Goal: Book appointment/travel/reservation

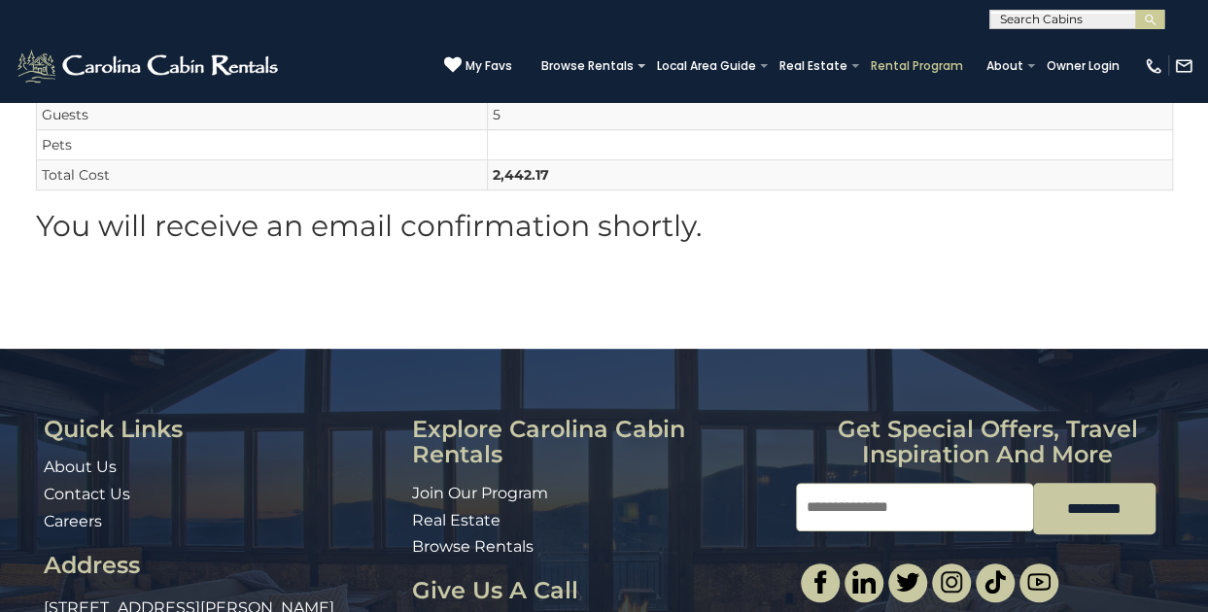
scroll to position [362, 0]
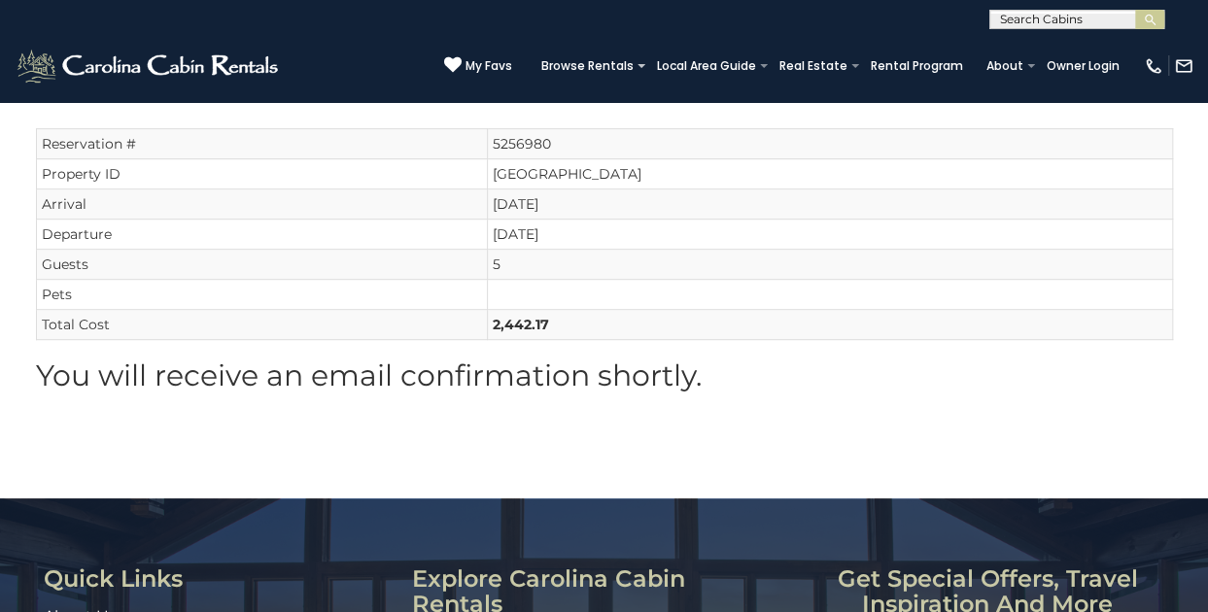
click at [1047, 22] on input "text" at bounding box center [1076, 23] width 170 height 19
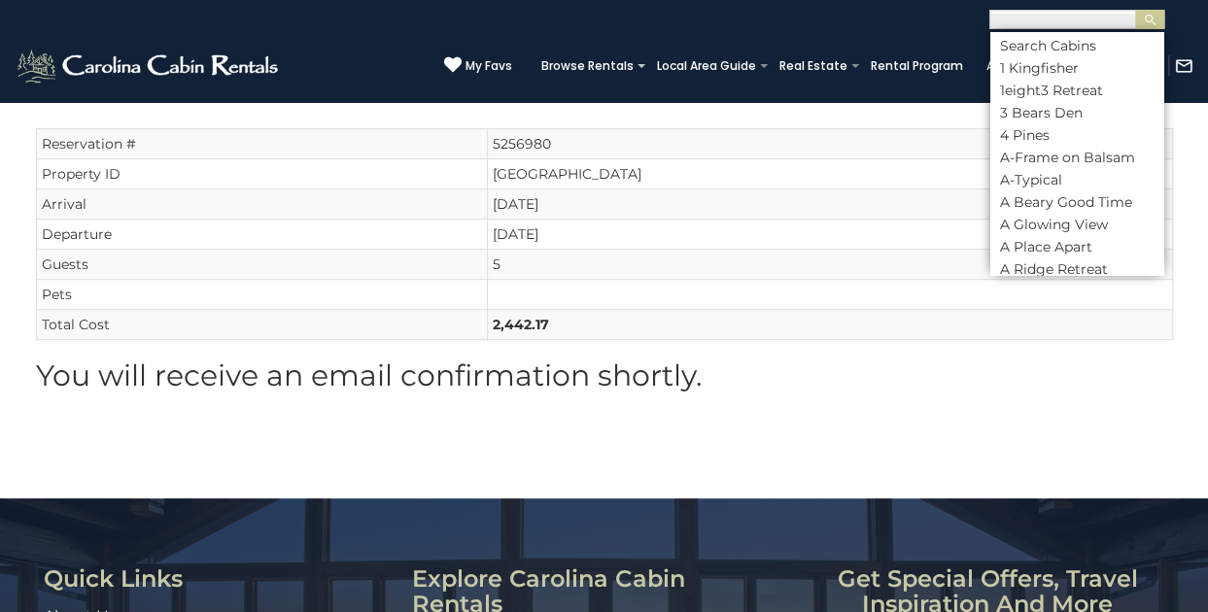
click at [1029, 22] on input "text" at bounding box center [1076, 23] width 170 height 19
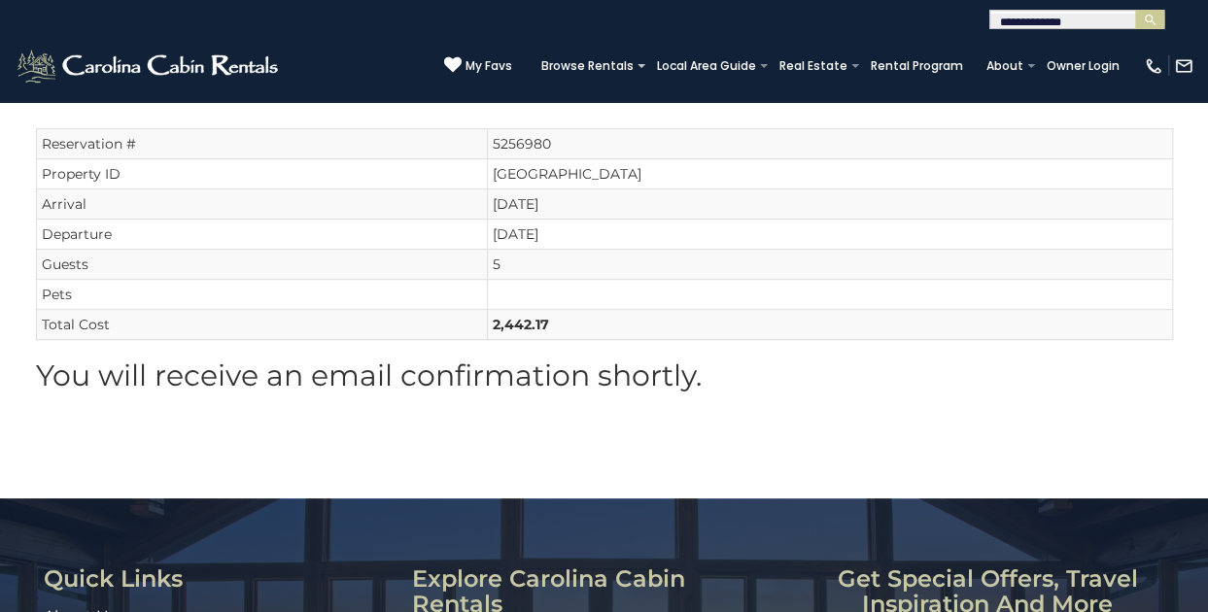
type input "**********"
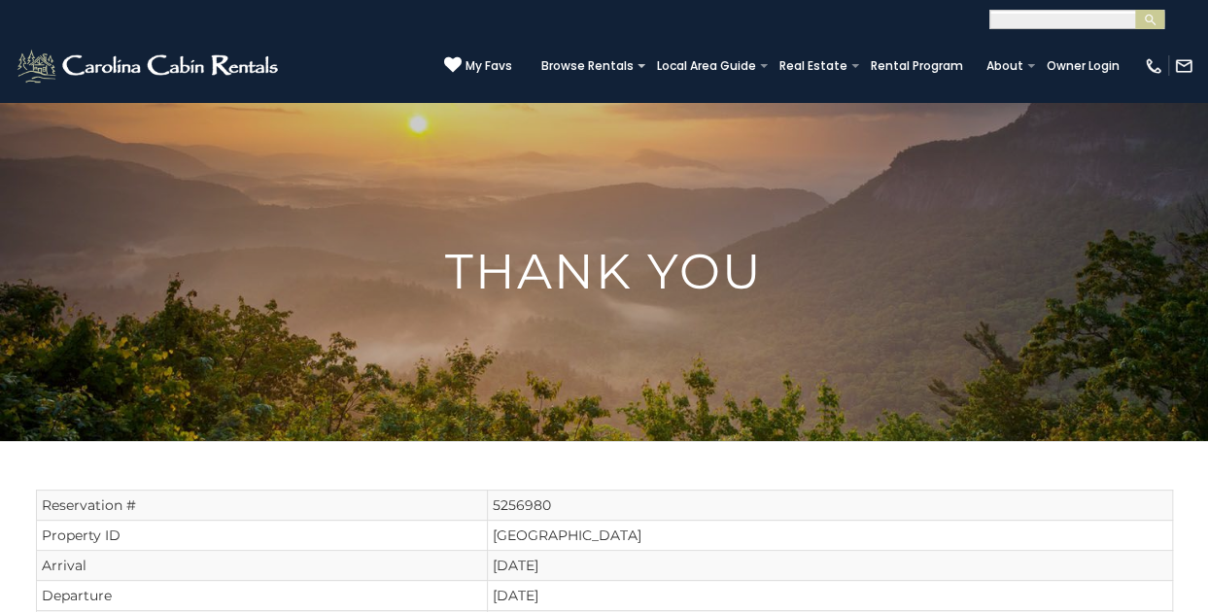
click at [1093, 19] on input "text" at bounding box center [1076, 23] width 170 height 19
click at [1116, 39] on li "[GEOGRAPHIC_DATA]" at bounding box center [1077, 45] width 173 height 17
click at [1150, 23] on img "submit" at bounding box center [1150, 20] width 15 height 15
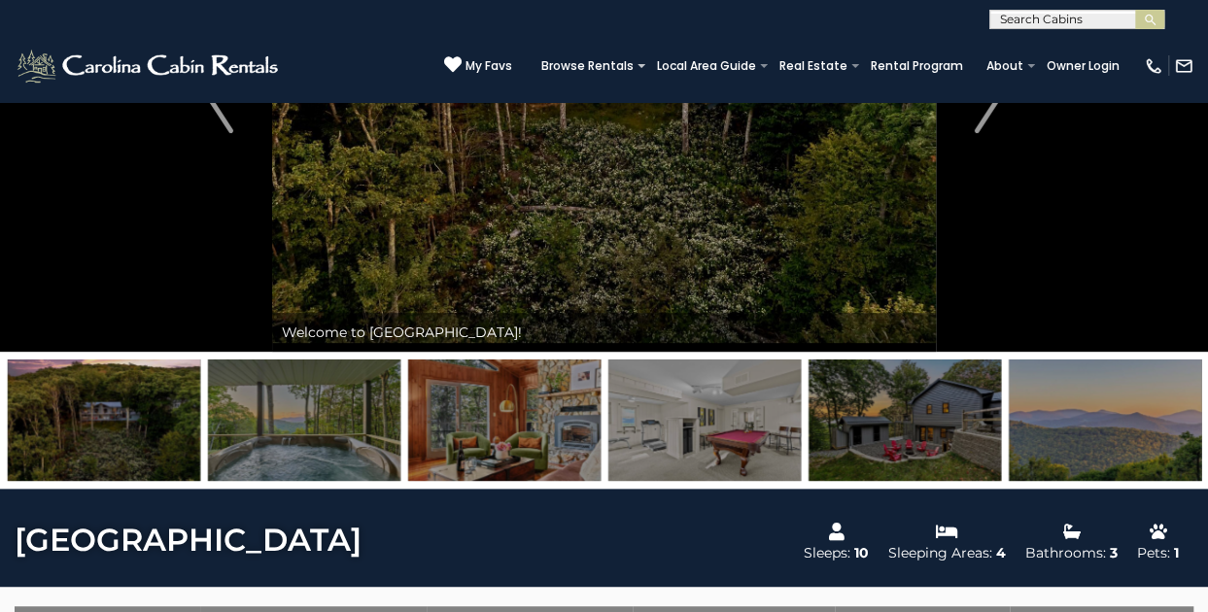
scroll to position [297, 0]
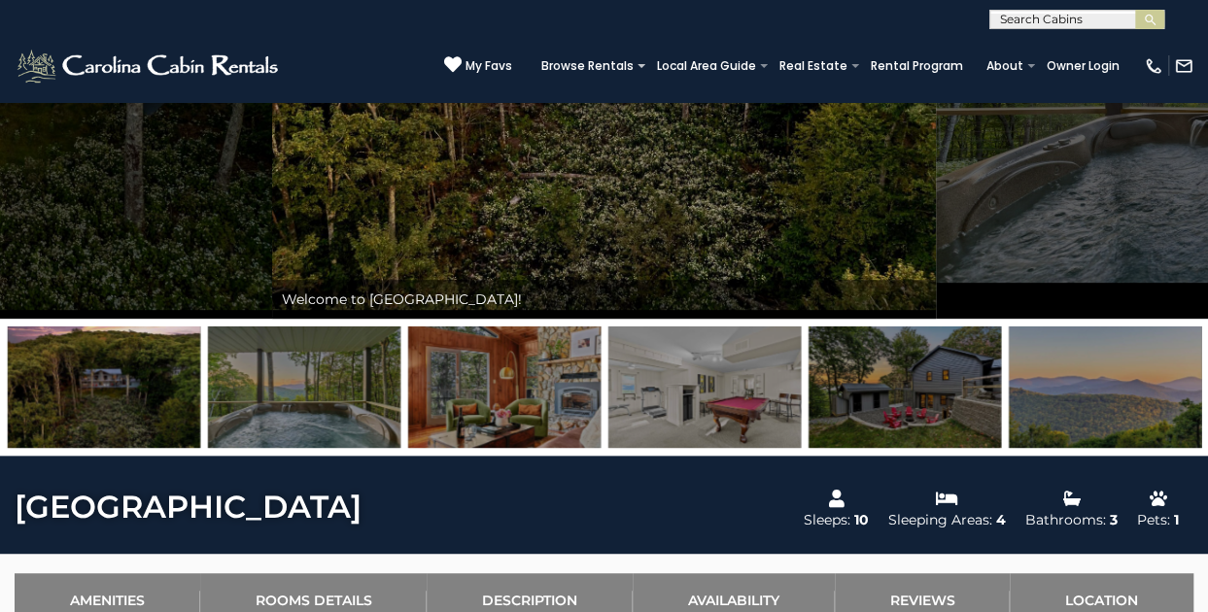
click at [721, 400] on img at bounding box center [705, 388] width 192 height 122
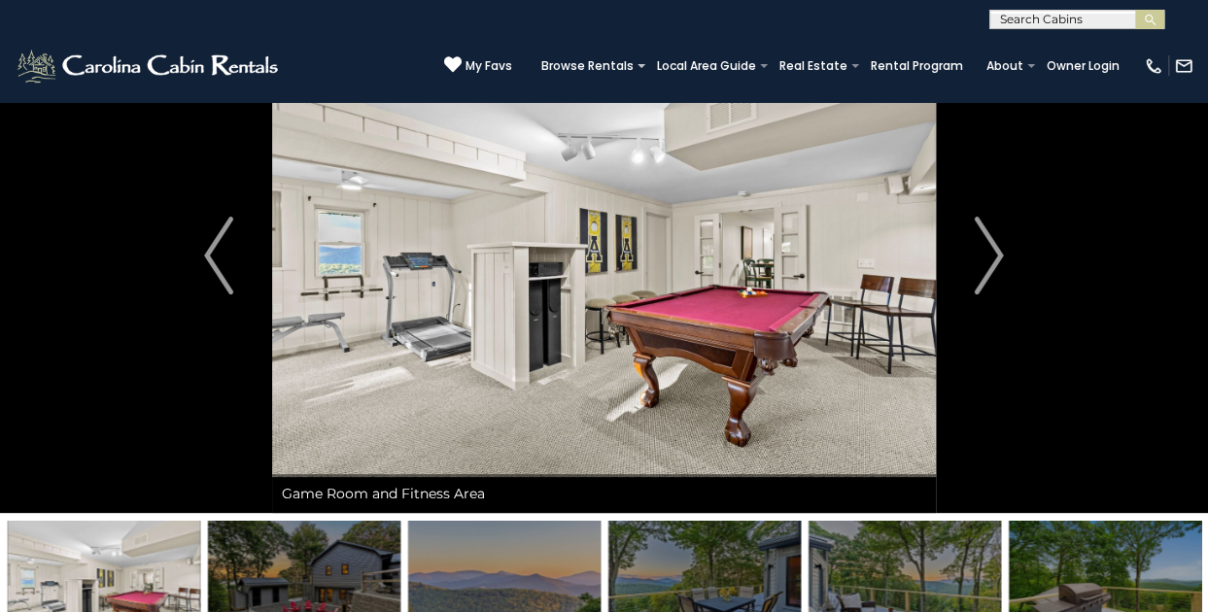
scroll to position [6, 0]
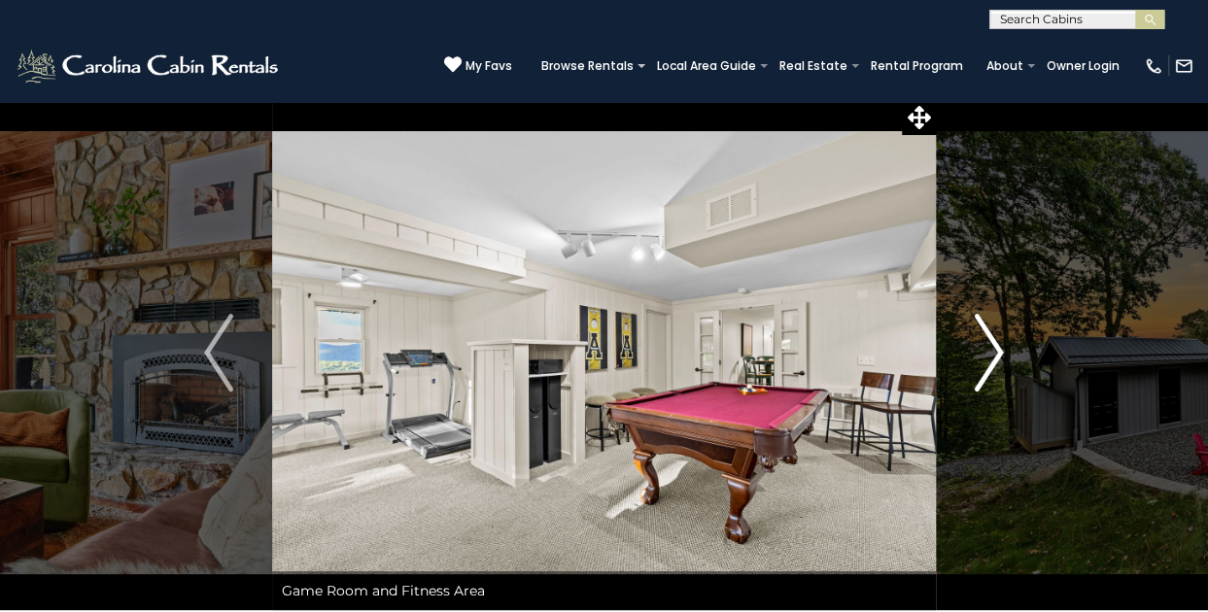
click at [995, 358] on img "Next" at bounding box center [989, 353] width 29 height 78
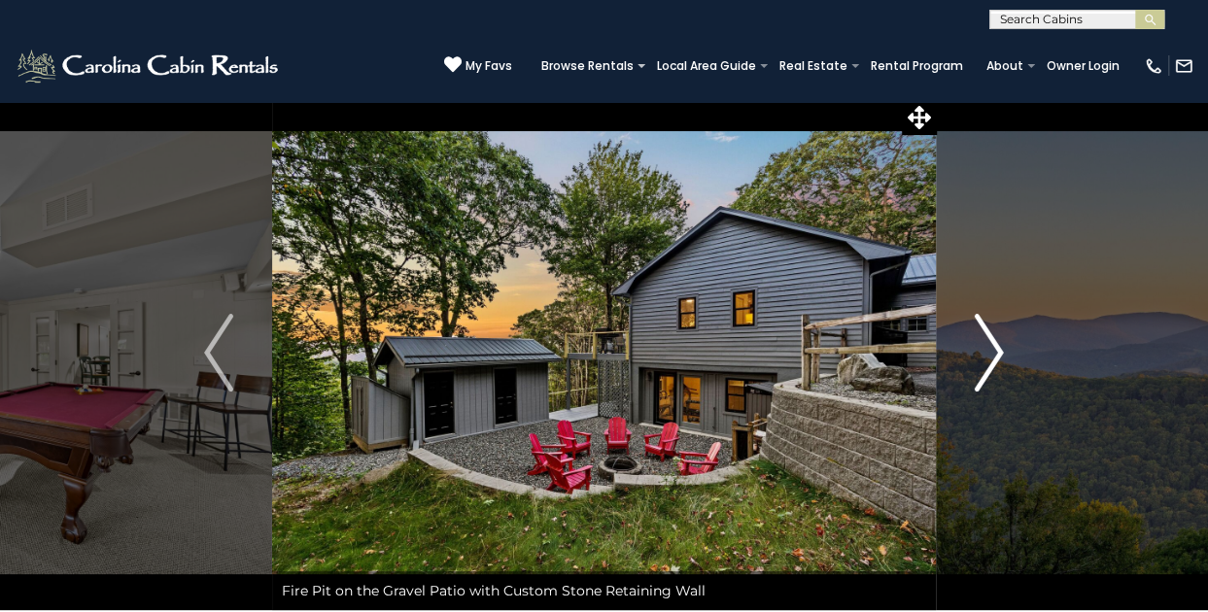
click at [995, 358] on img "Next" at bounding box center [989, 353] width 29 height 78
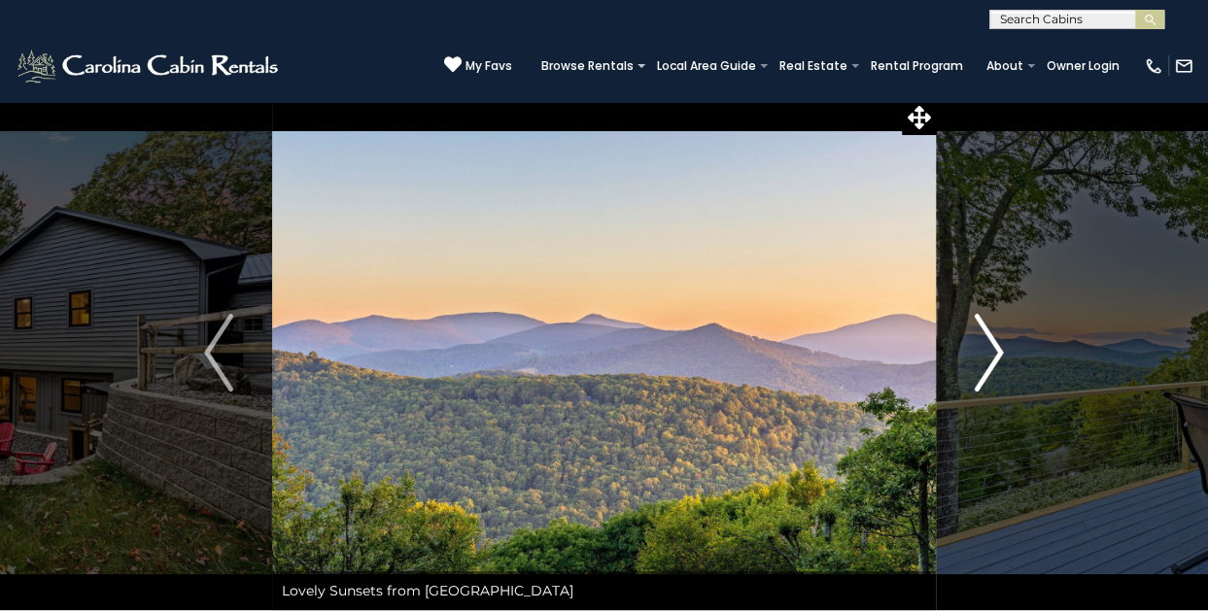
click at [970, 368] on button "Next" at bounding box center [989, 352] width 106 height 515
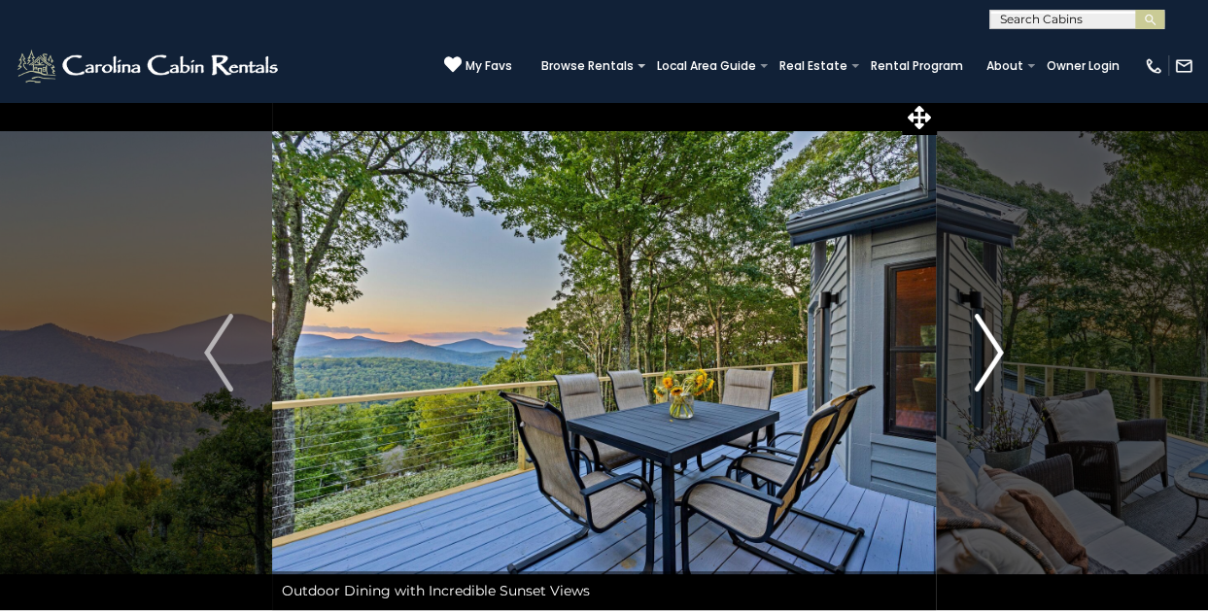
click at [979, 362] on img "Next" at bounding box center [989, 353] width 29 height 78
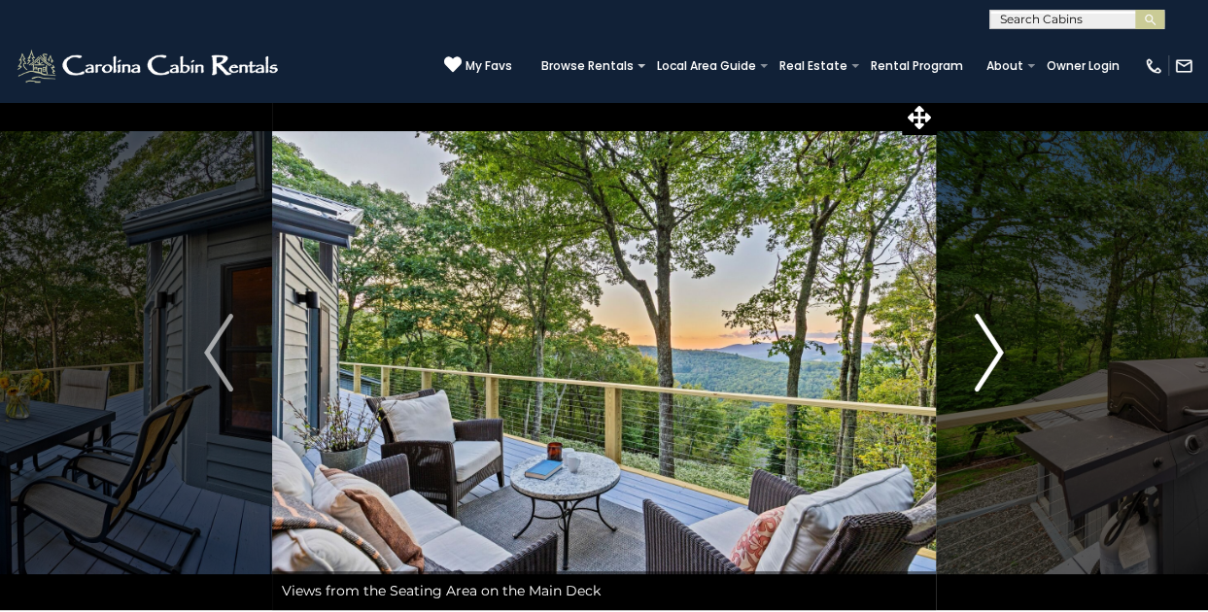
click at [979, 362] on img "Next" at bounding box center [989, 353] width 29 height 78
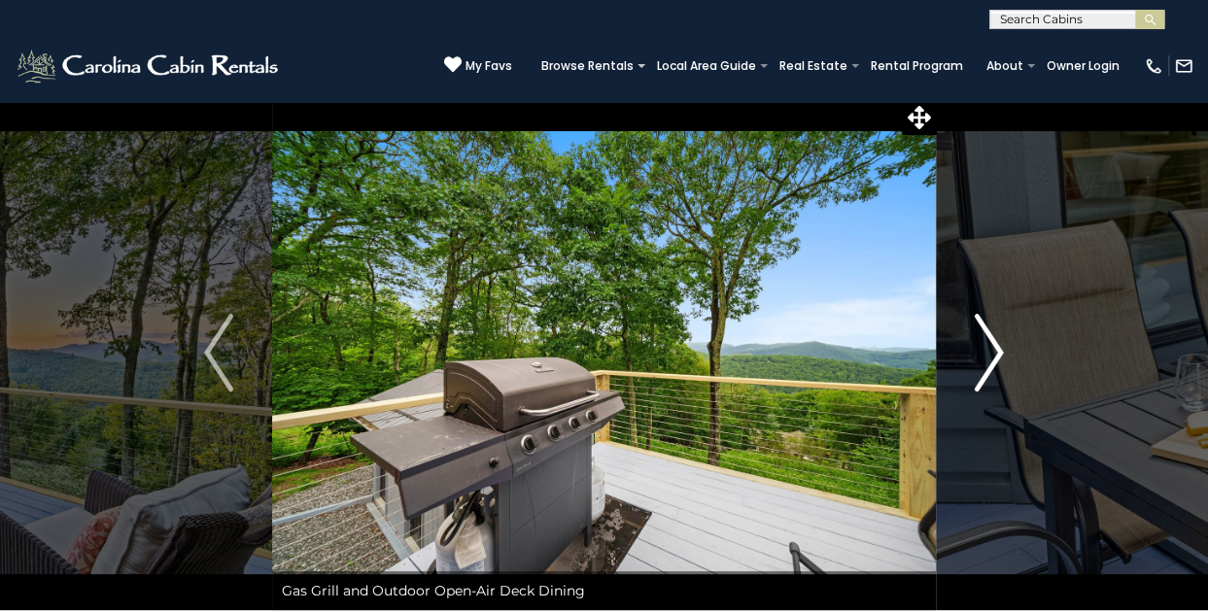
click at [979, 362] on img "Next" at bounding box center [989, 353] width 29 height 78
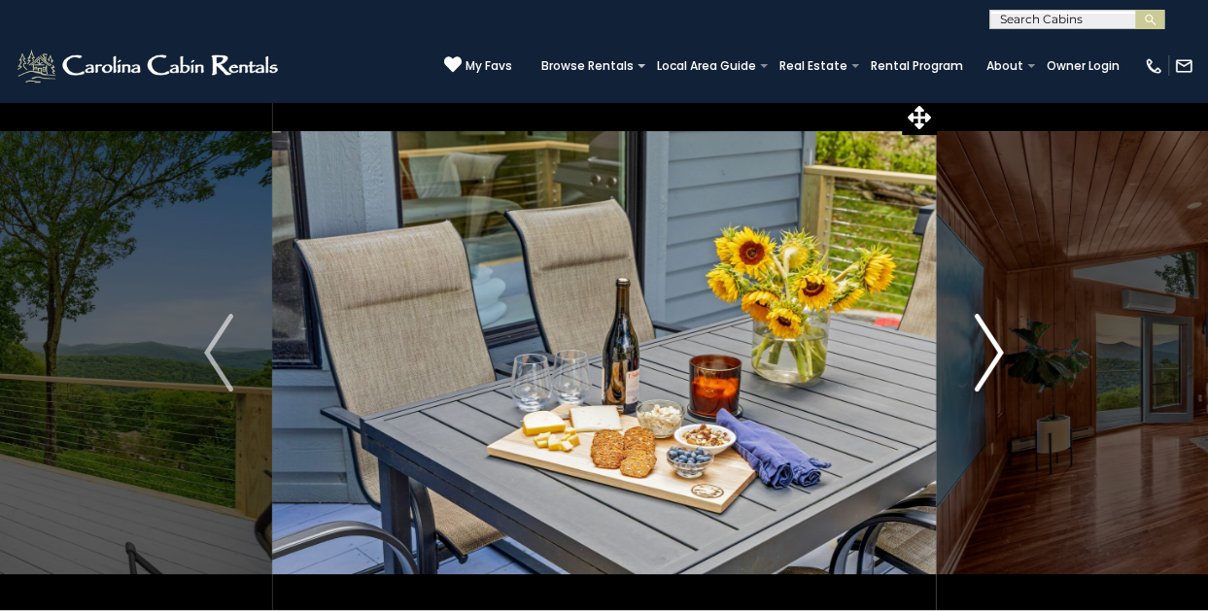
click at [979, 362] on img "Next" at bounding box center [989, 353] width 29 height 78
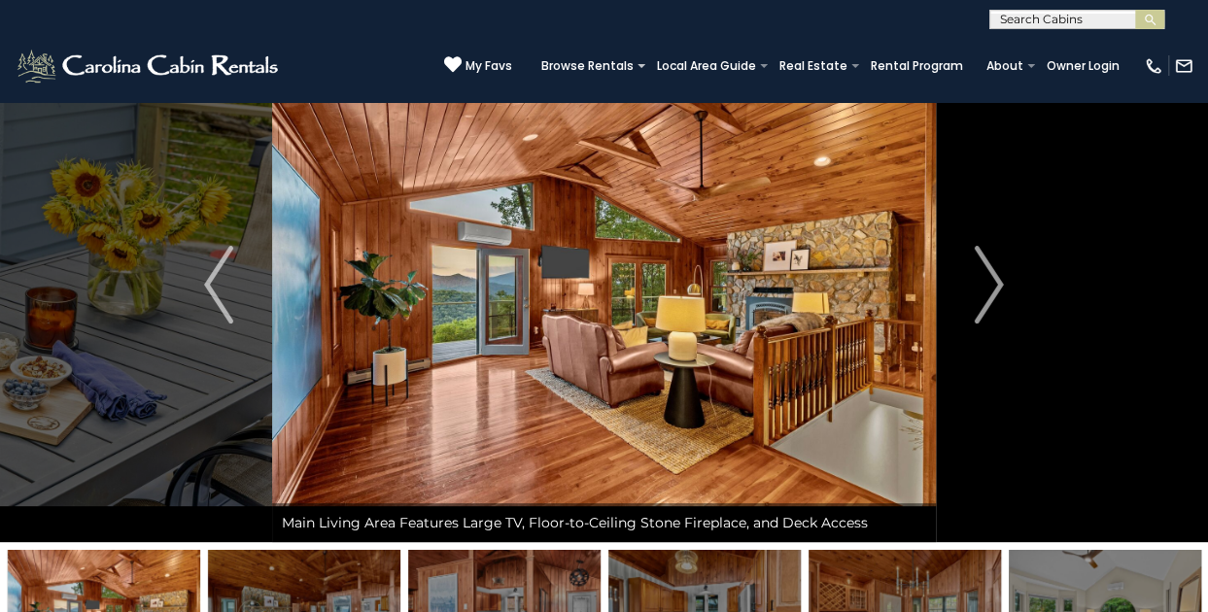
scroll to position [103, 0]
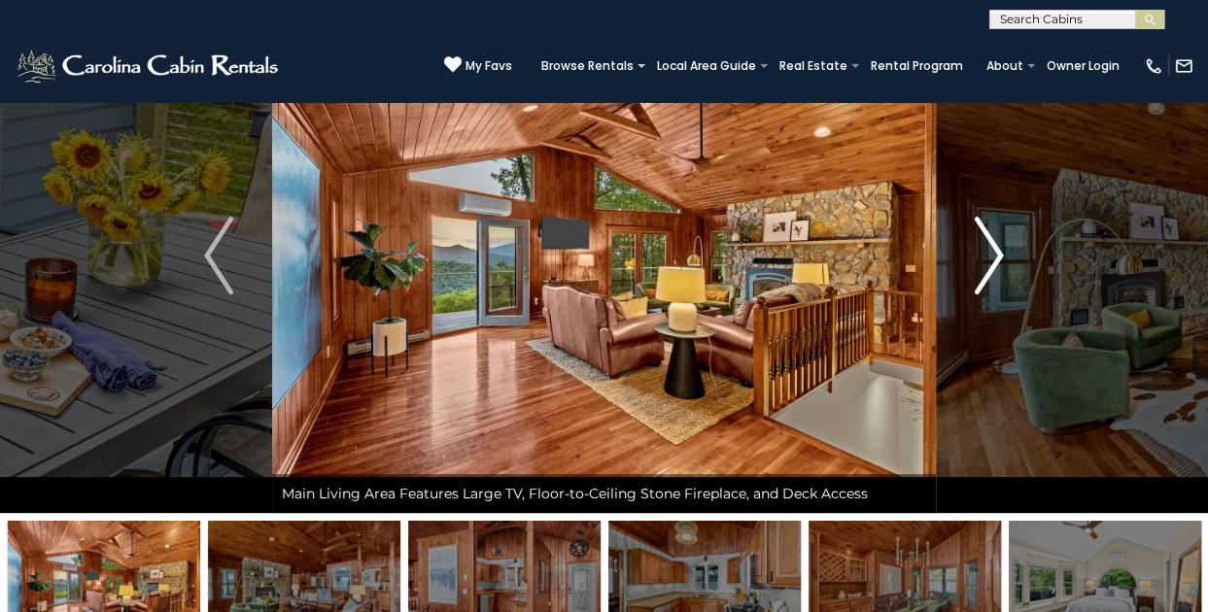
click at [984, 278] on img "Next" at bounding box center [989, 256] width 29 height 78
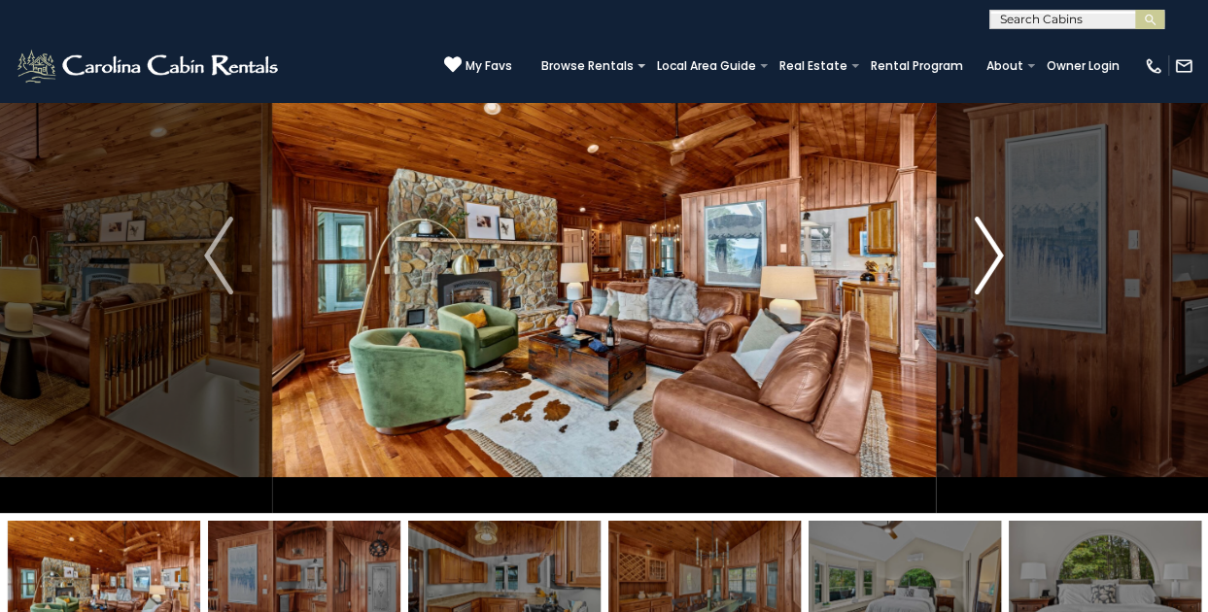
click at [984, 278] on img "Next" at bounding box center [989, 256] width 29 height 78
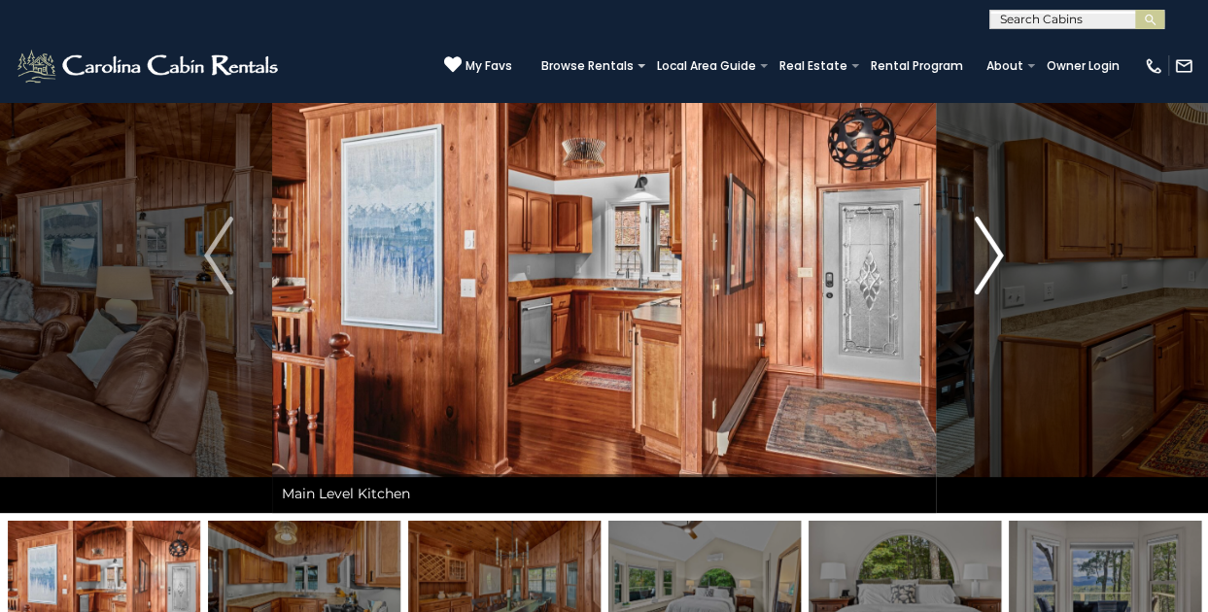
click at [984, 278] on img "Next" at bounding box center [989, 256] width 29 height 78
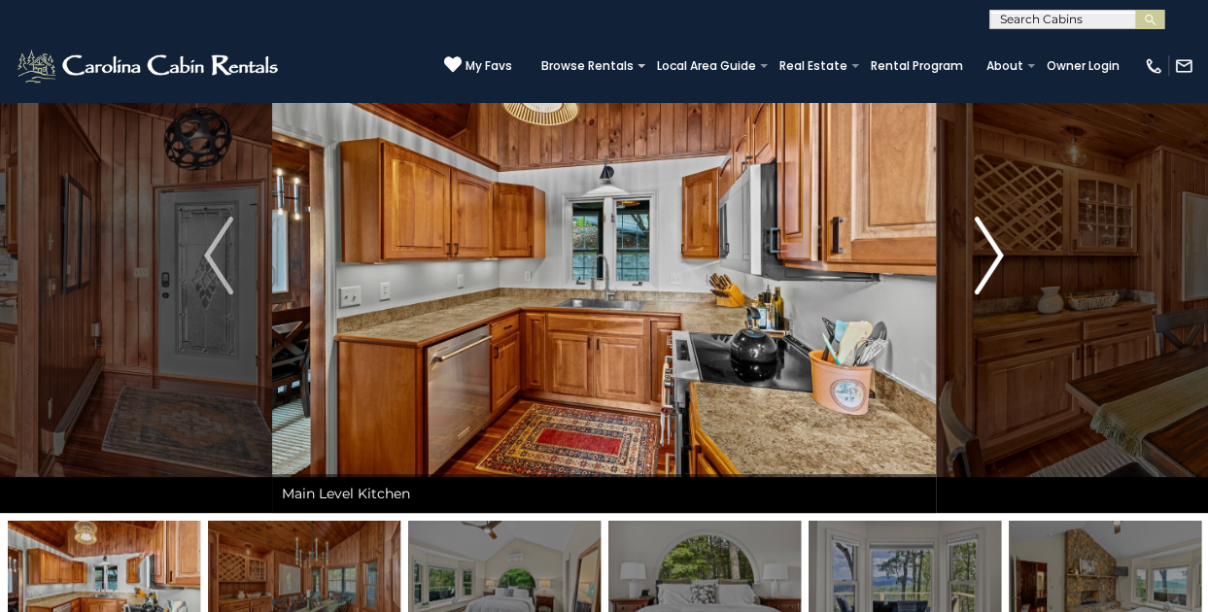
click at [984, 278] on img "Next" at bounding box center [989, 256] width 29 height 78
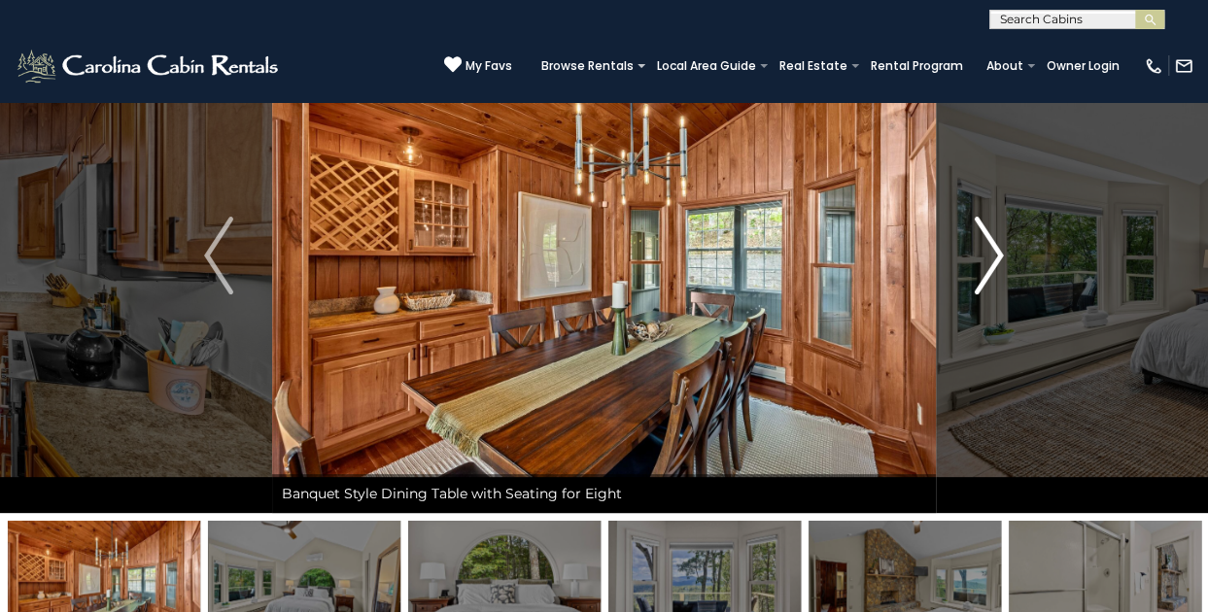
click at [984, 278] on img "Next" at bounding box center [989, 256] width 29 height 78
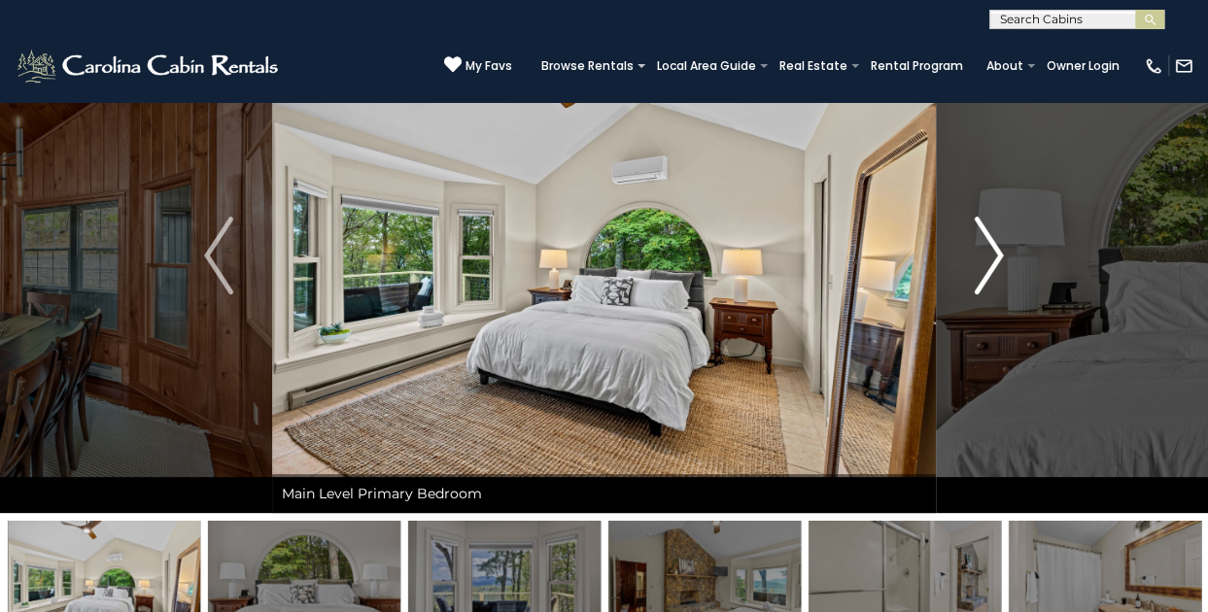
click at [984, 278] on img "Next" at bounding box center [989, 256] width 29 height 78
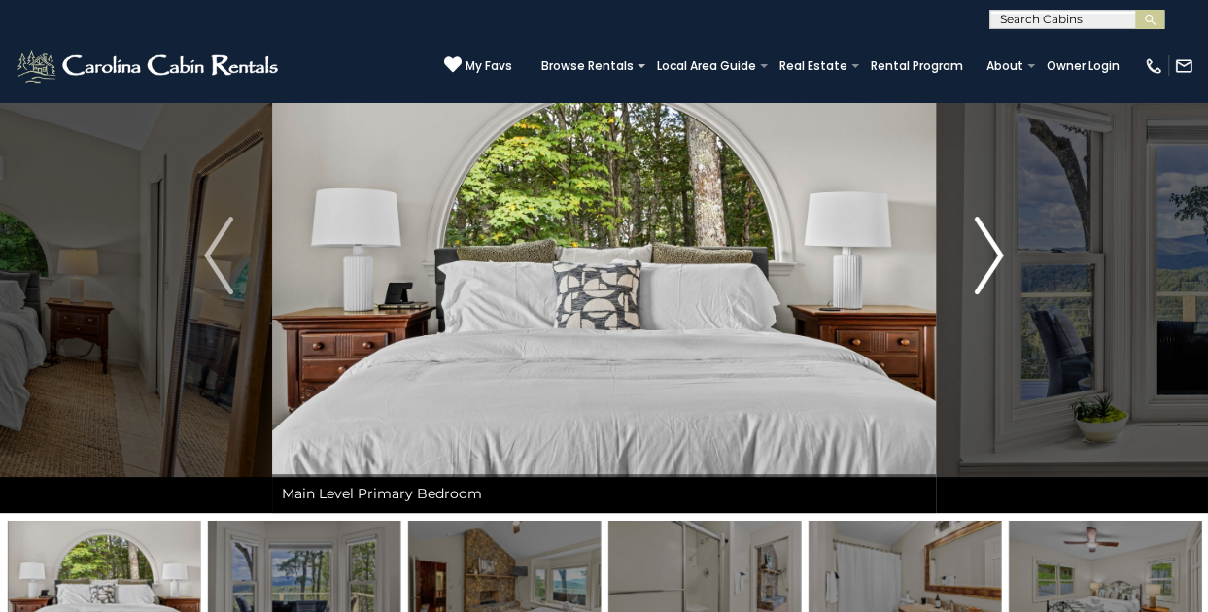
click at [984, 278] on img "Next" at bounding box center [989, 256] width 29 height 78
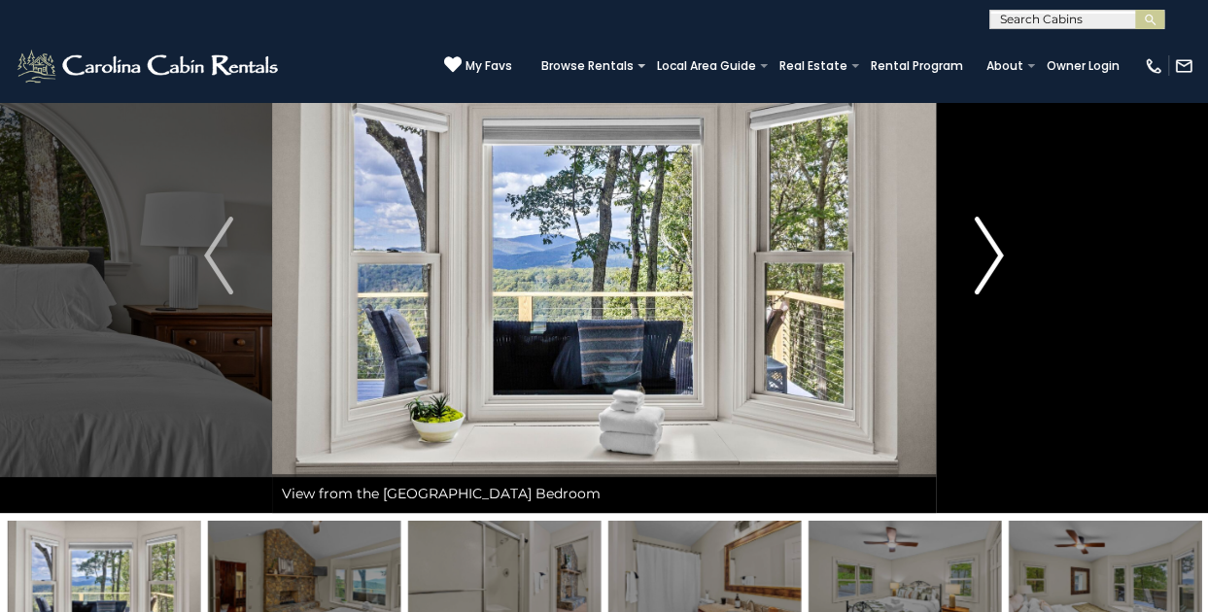
click at [984, 278] on img "Next" at bounding box center [989, 256] width 29 height 78
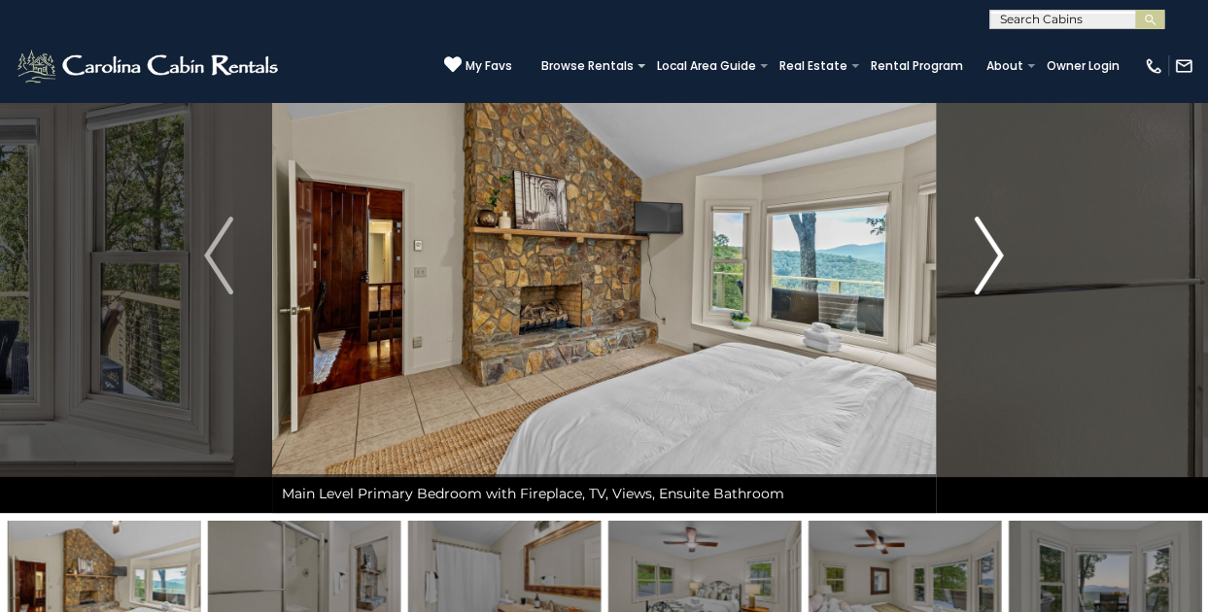
click at [984, 278] on img "Next" at bounding box center [989, 256] width 29 height 78
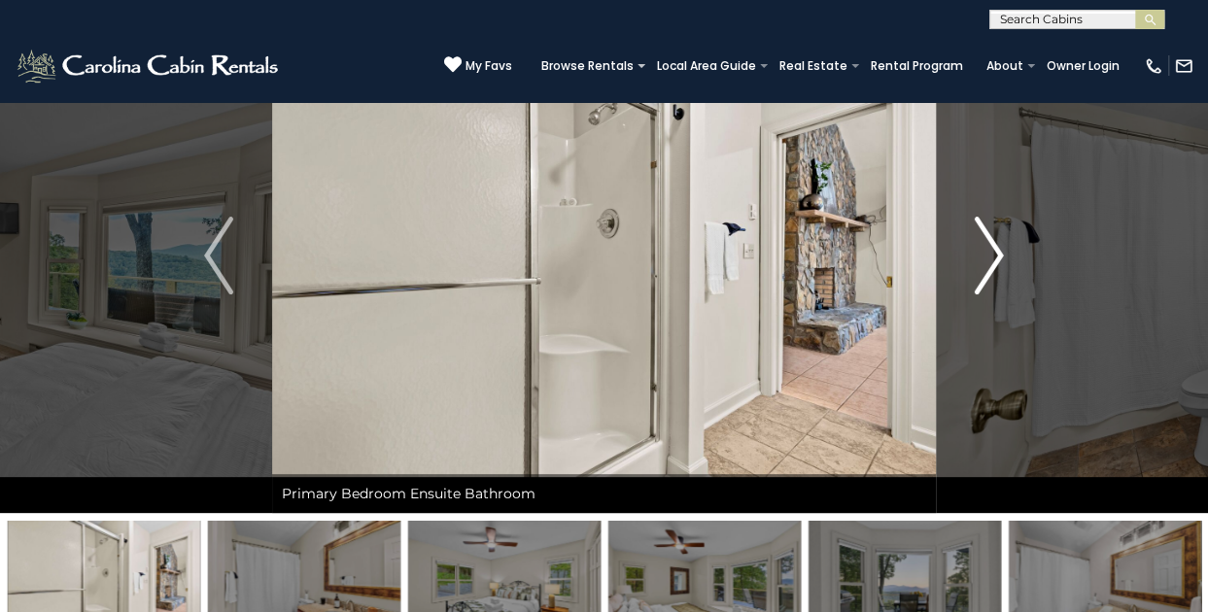
click at [984, 278] on img "Next" at bounding box center [989, 256] width 29 height 78
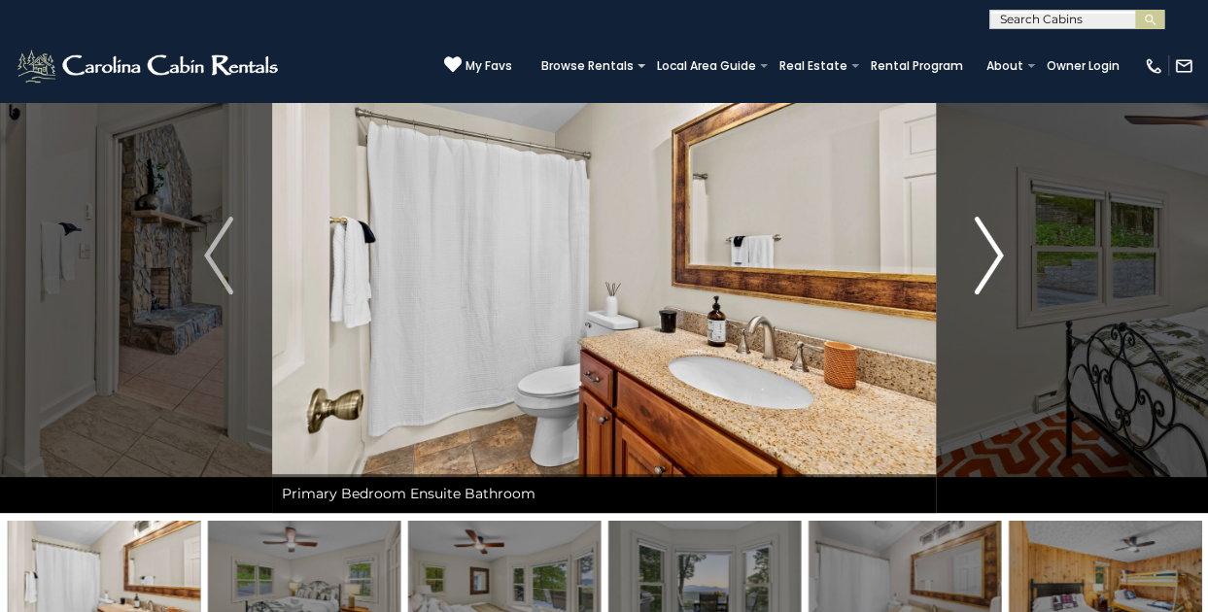
click at [984, 278] on img "Next" at bounding box center [989, 256] width 29 height 78
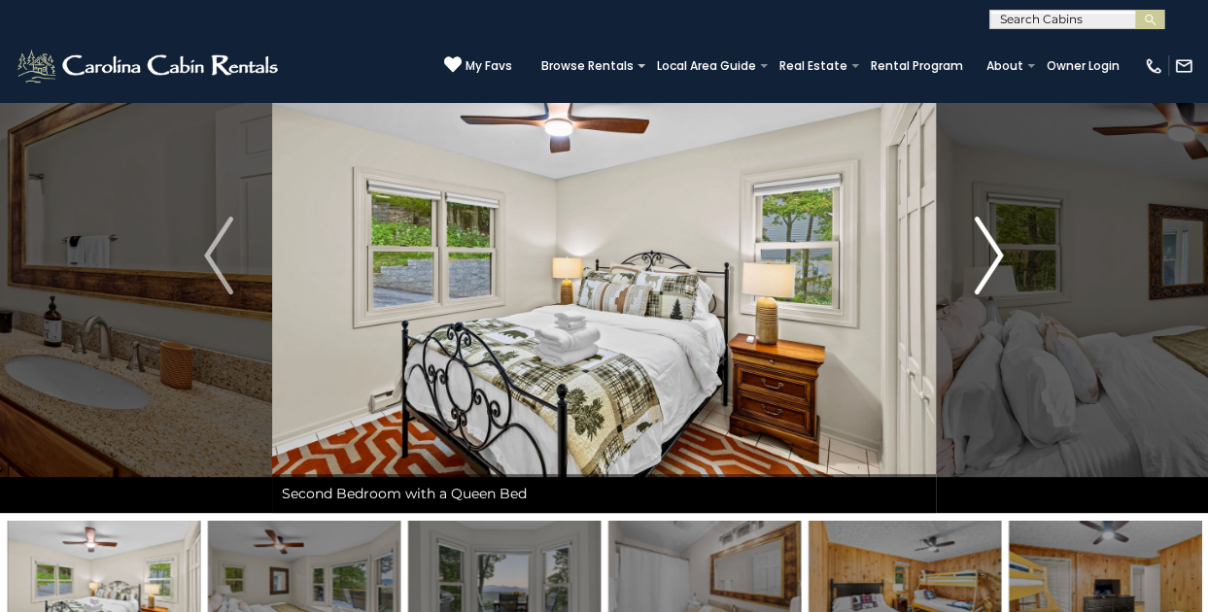
click at [984, 278] on img "Next" at bounding box center [989, 256] width 29 height 78
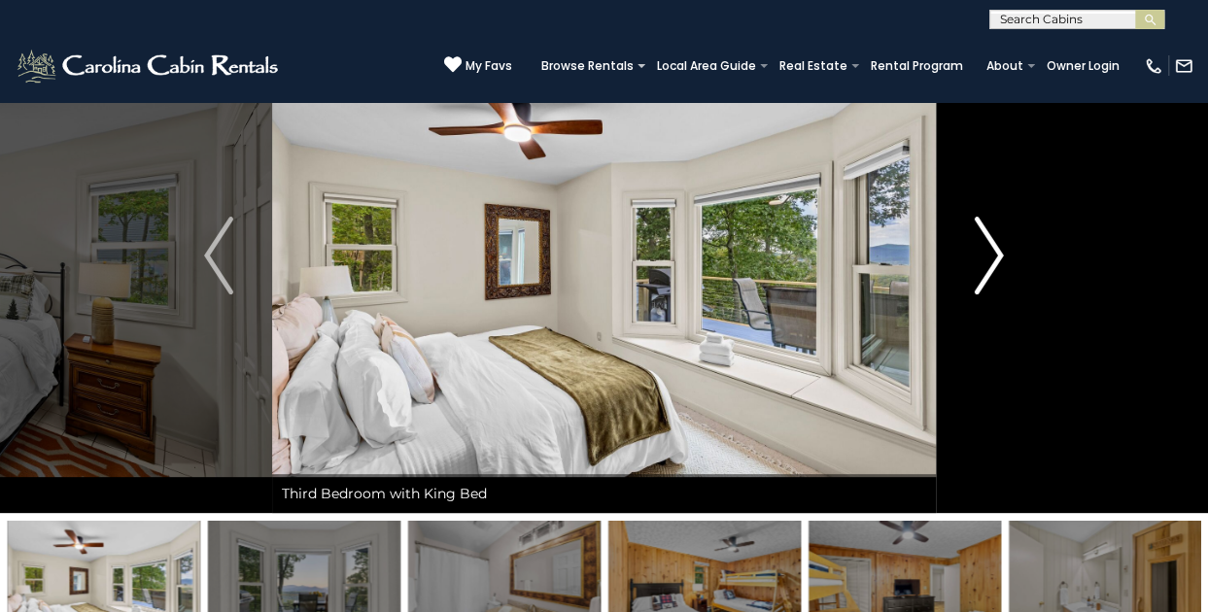
click at [985, 253] on img "Next" at bounding box center [989, 256] width 29 height 78
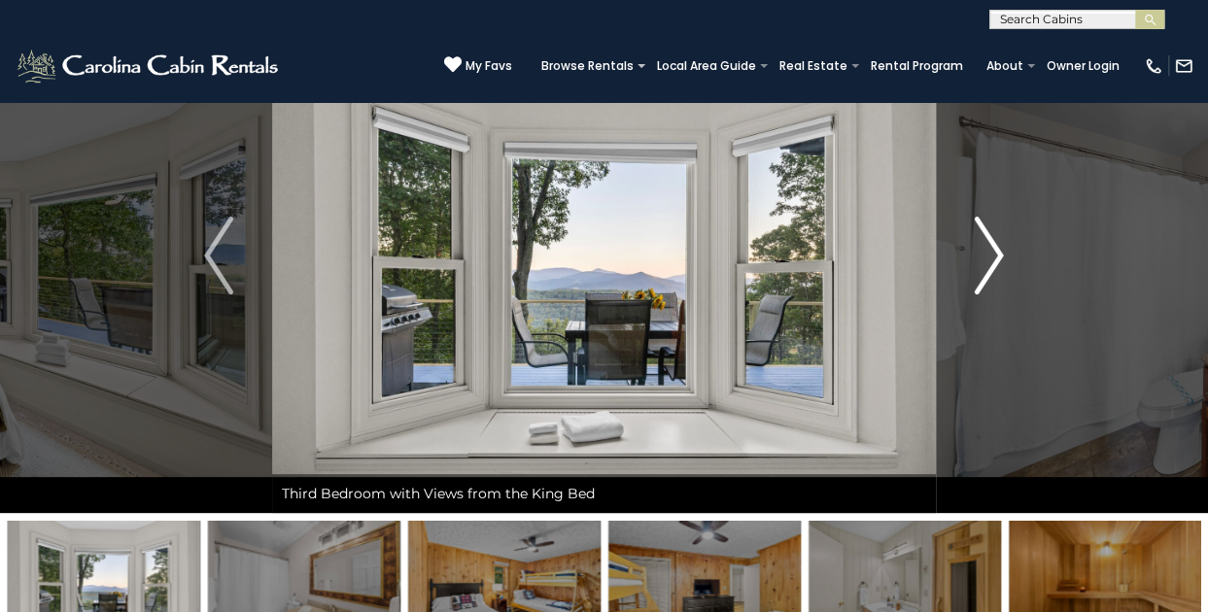
click at [985, 253] on img "Next" at bounding box center [989, 256] width 29 height 78
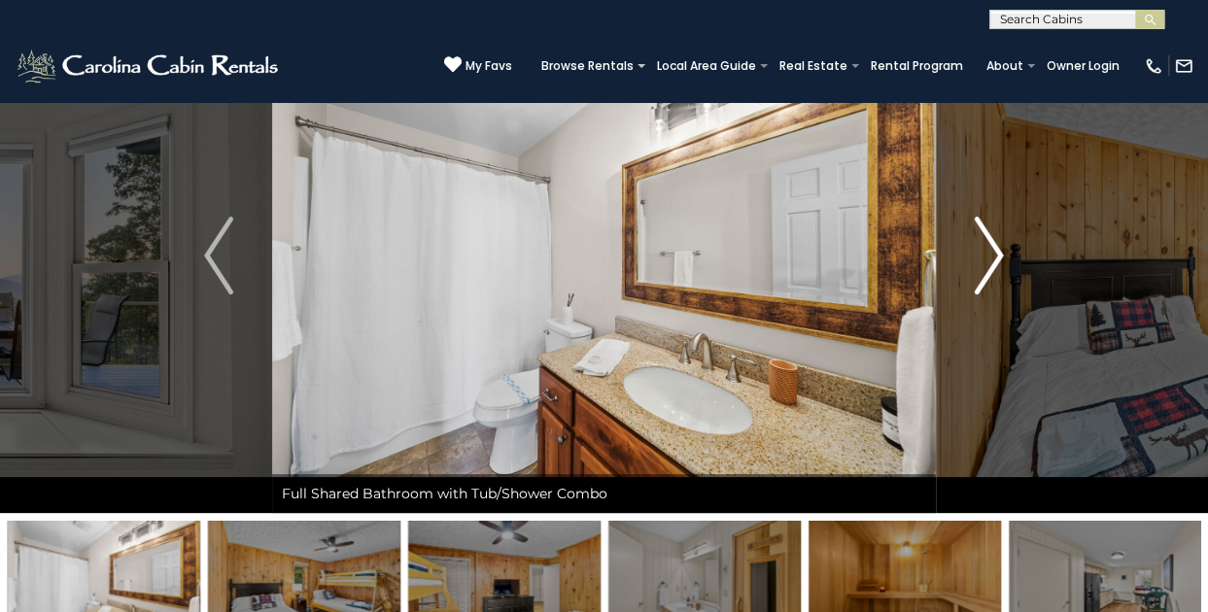
click at [985, 253] on img "Next" at bounding box center [989, 256] width 29 height 78
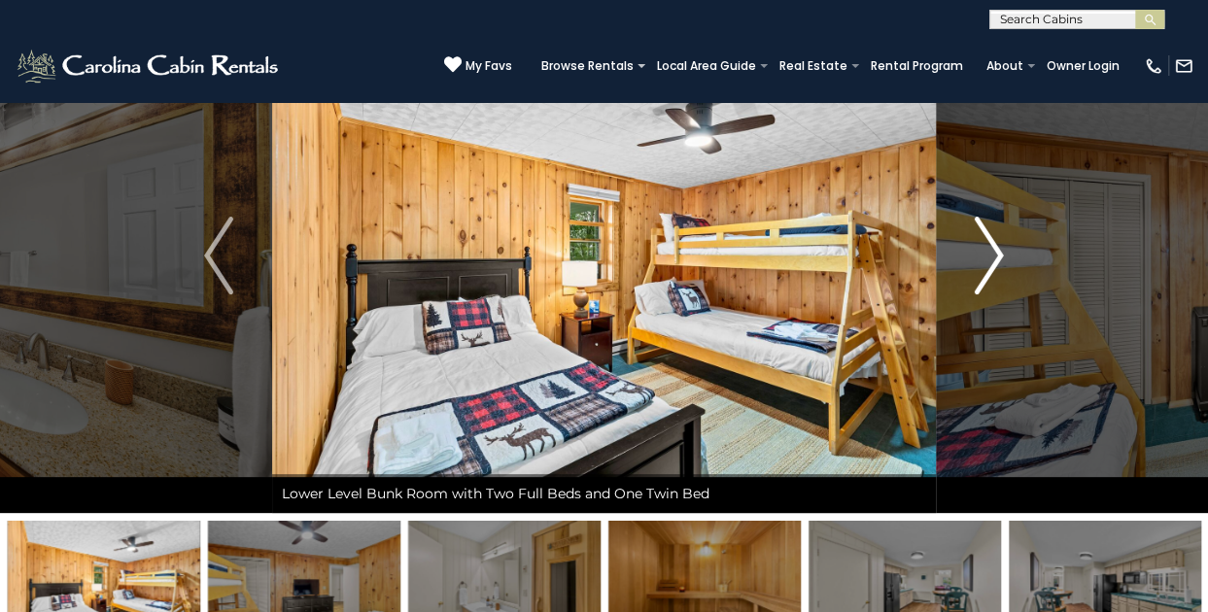
click at [985, 253] on img "Next" at bounding box center [989, 256] width 29 height 78
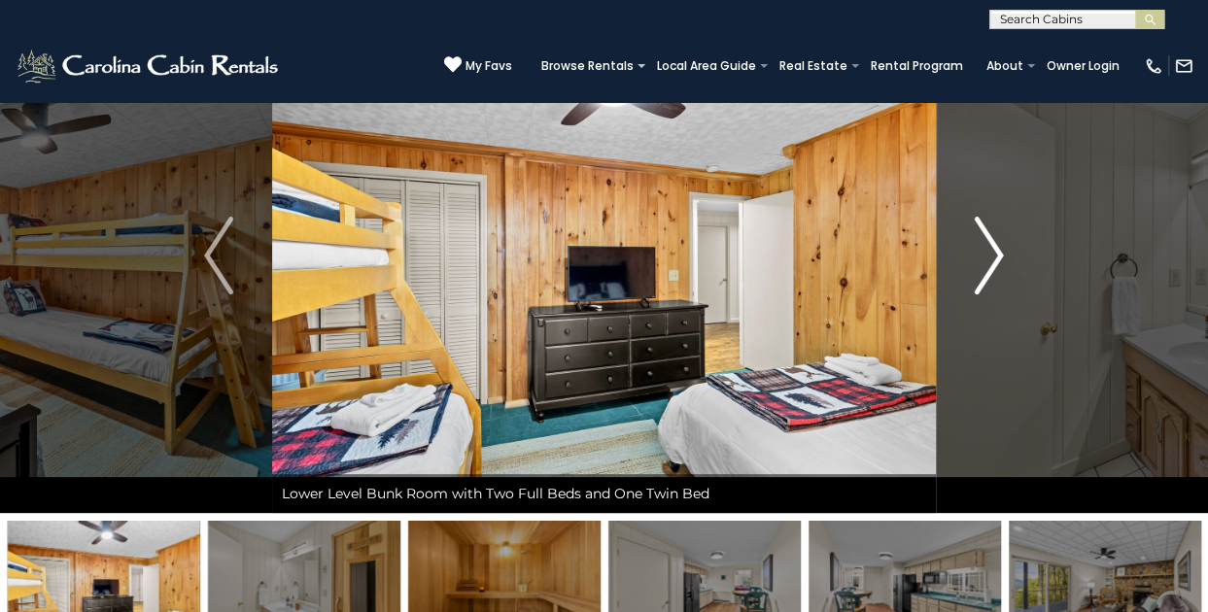
click at [985, 253] on img "Next" at bounding box center [989, 256] width 29 height 78
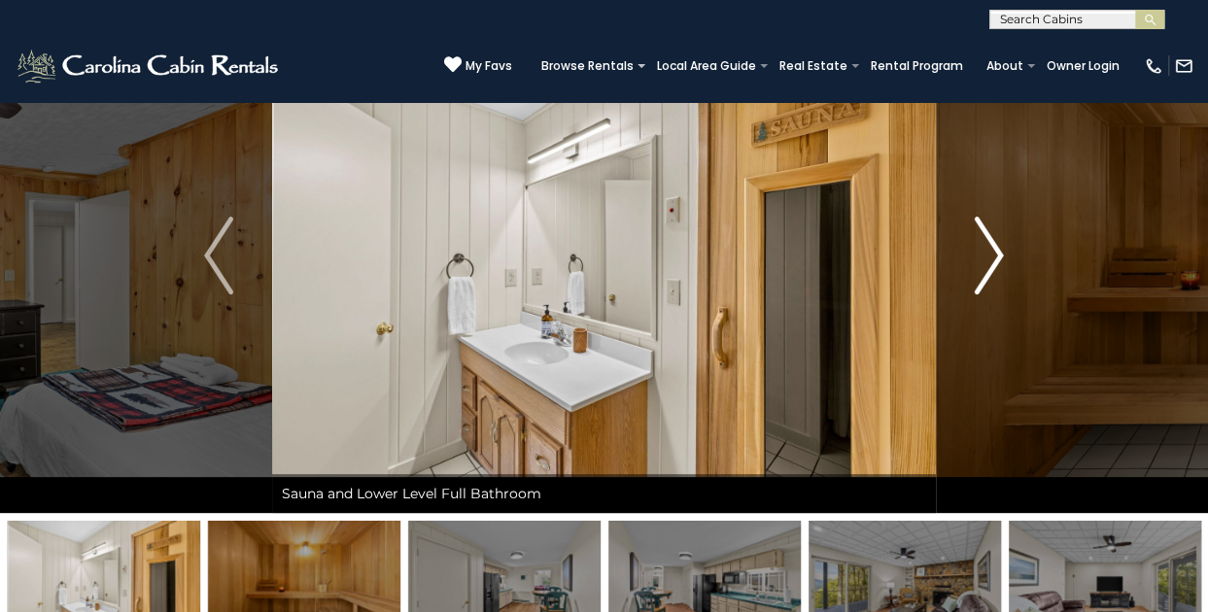
click at [985, 253] on img "Next" at bounding box center [989, 256] width 29 height 78
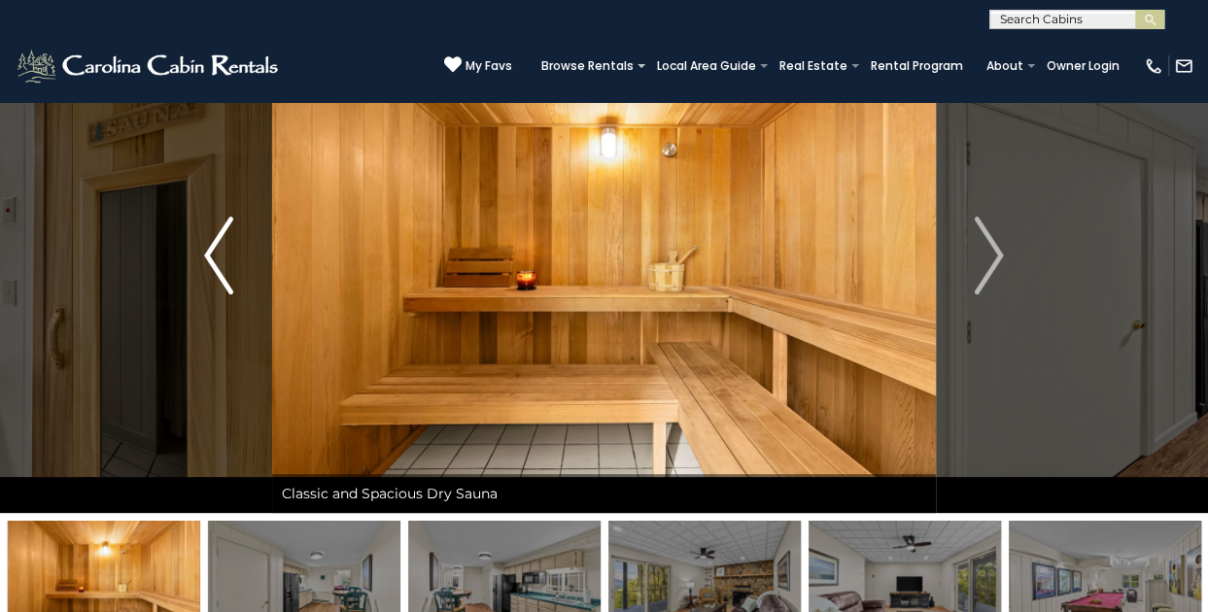
click at [204, 273] on img "Previous" at bounding box center [218, 256] width 29 height 78
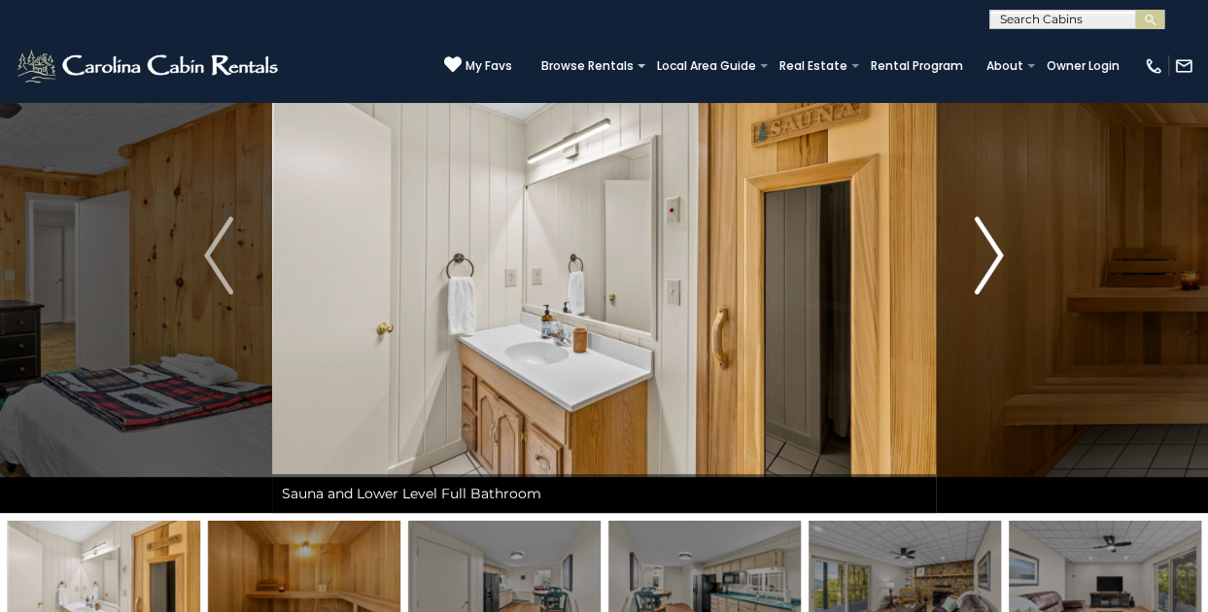
click at [976, 266] on img "Next" at bounding box center [989, 256] width 29 height 78
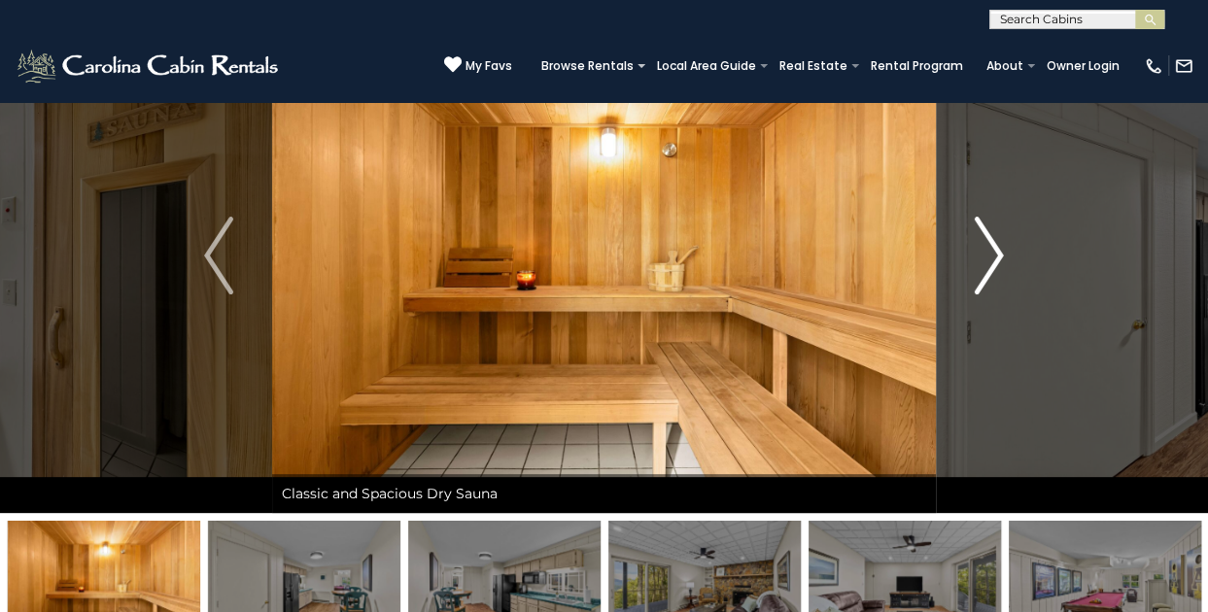
click at [976, 266] on img "Next" at bounding box center [989, 256] width 29 height 78
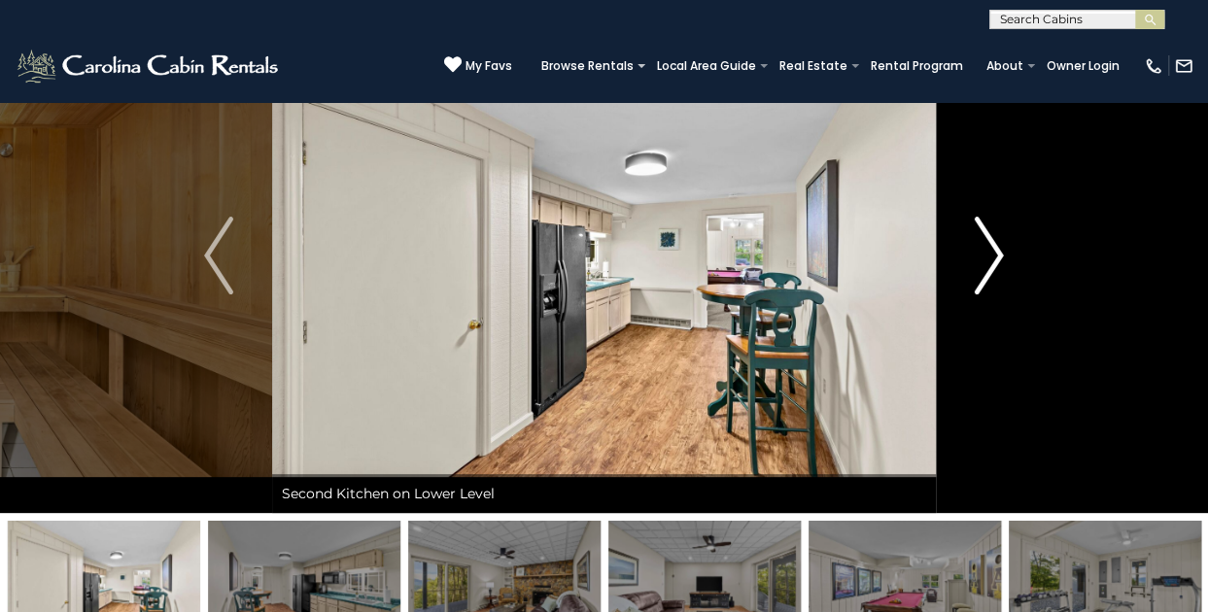
click at [976, 266] on img "Next" at bounding box center [989, 256] width 29 height 78
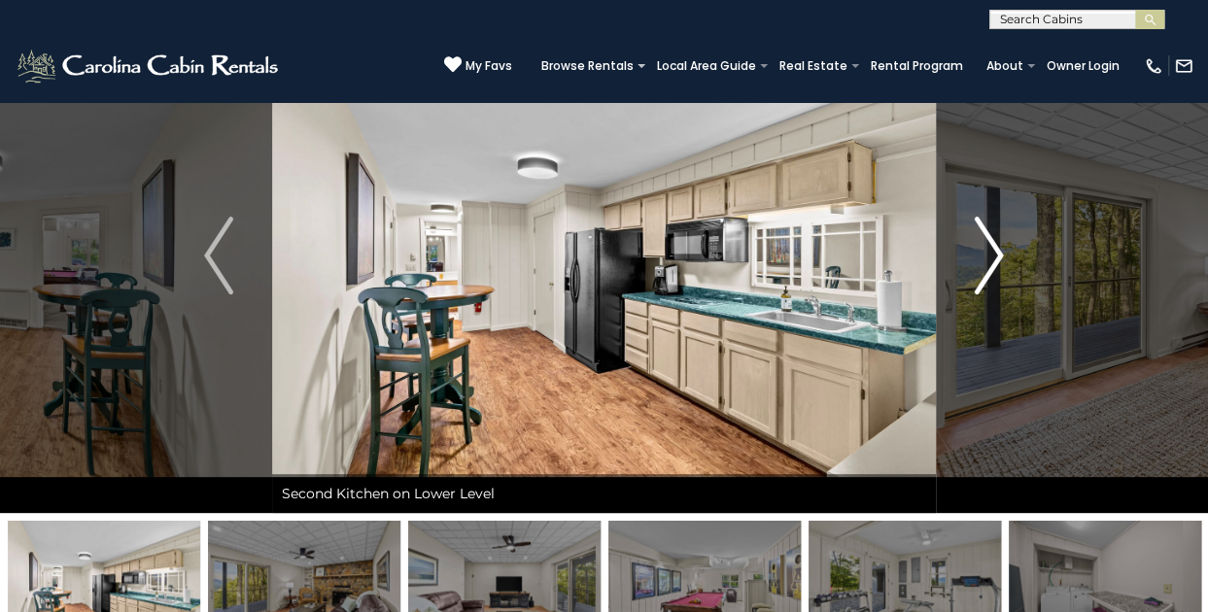
click at [976, 266] on img "Next" at bounding box center [989, 256] width 29 height 78
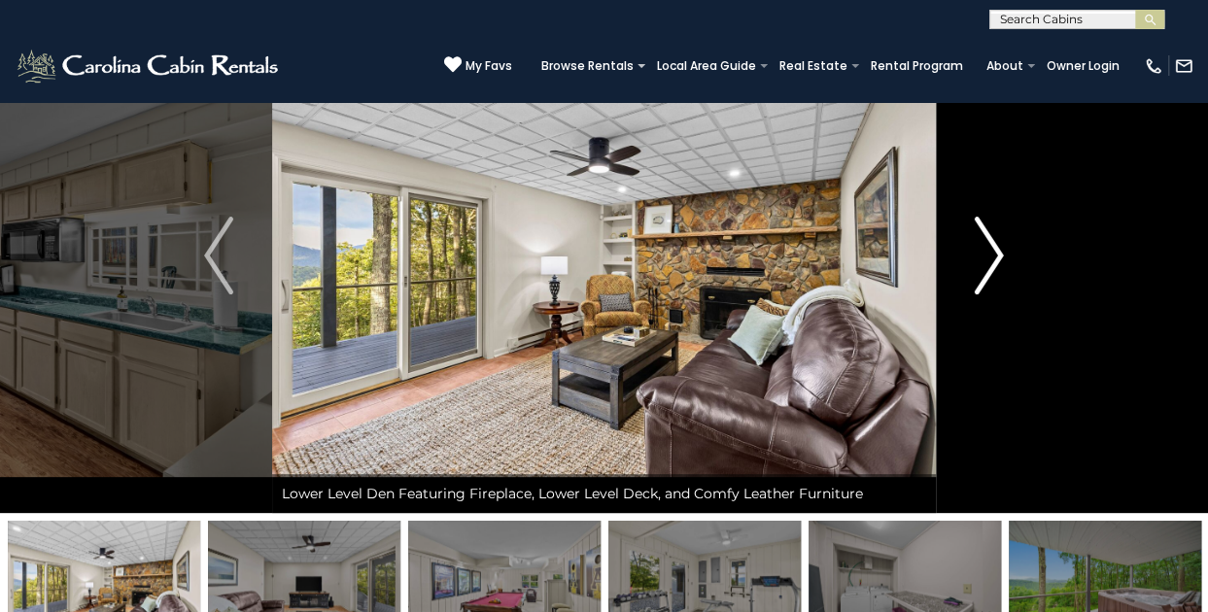
click at [976, 266] on img "Next" at bounding box center [989, 256] width 29 height 78
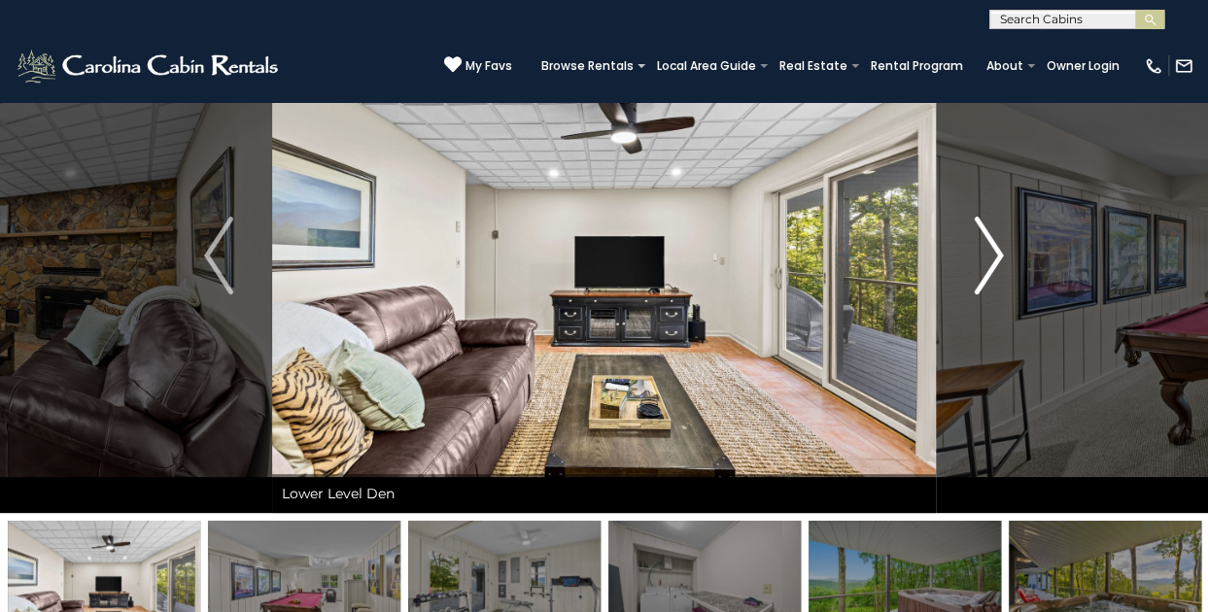
click at [964, 269] on button "Next" at bounding box center [989, 255] width 106 height 515
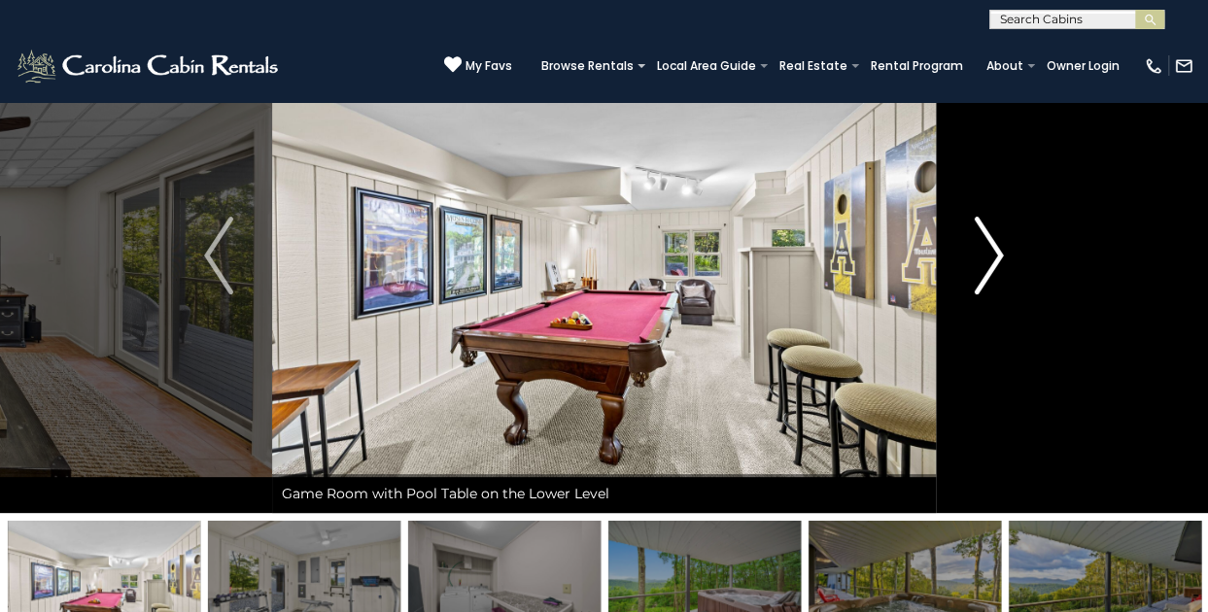
click at [977, 272] on img "Next" at bounding box center [989, 256] width 29 height 78
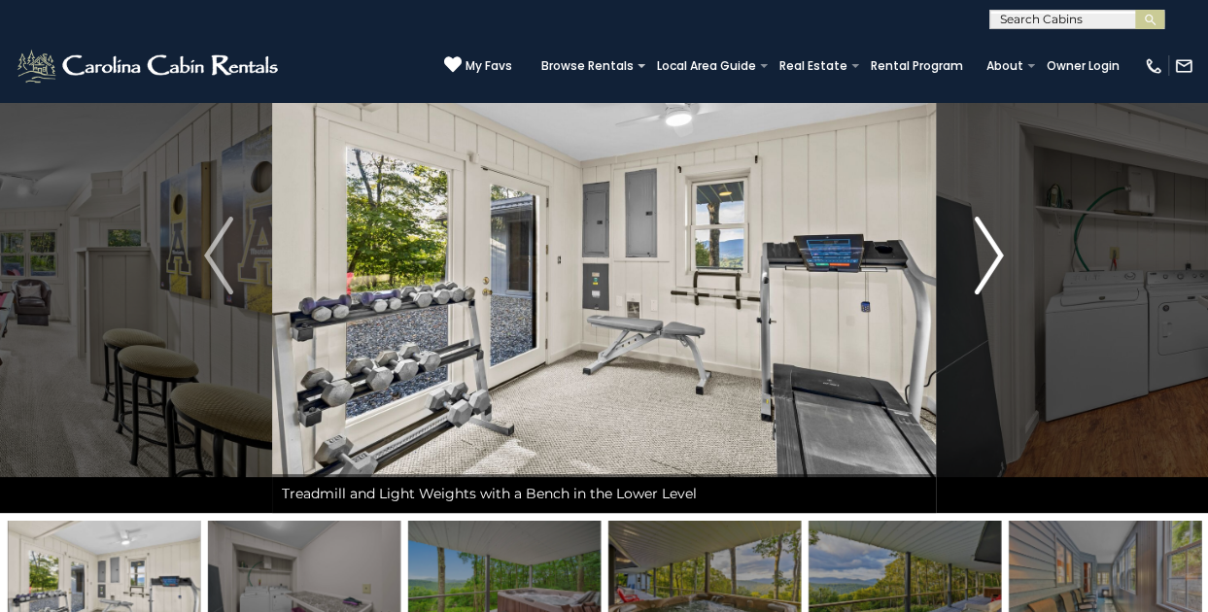
click at [977, 272] on img "Next" at bounding box center [989, 256] width 29 height 78
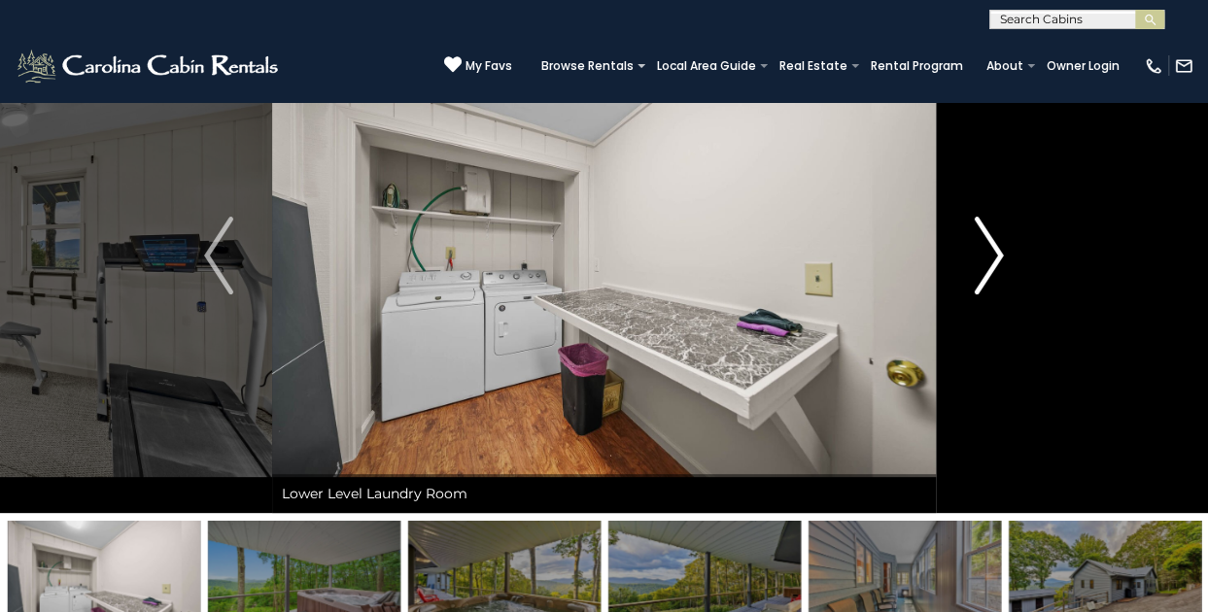
click at [977, 272] on img "Next" at bounding box center [989, 256] width 29 height 78
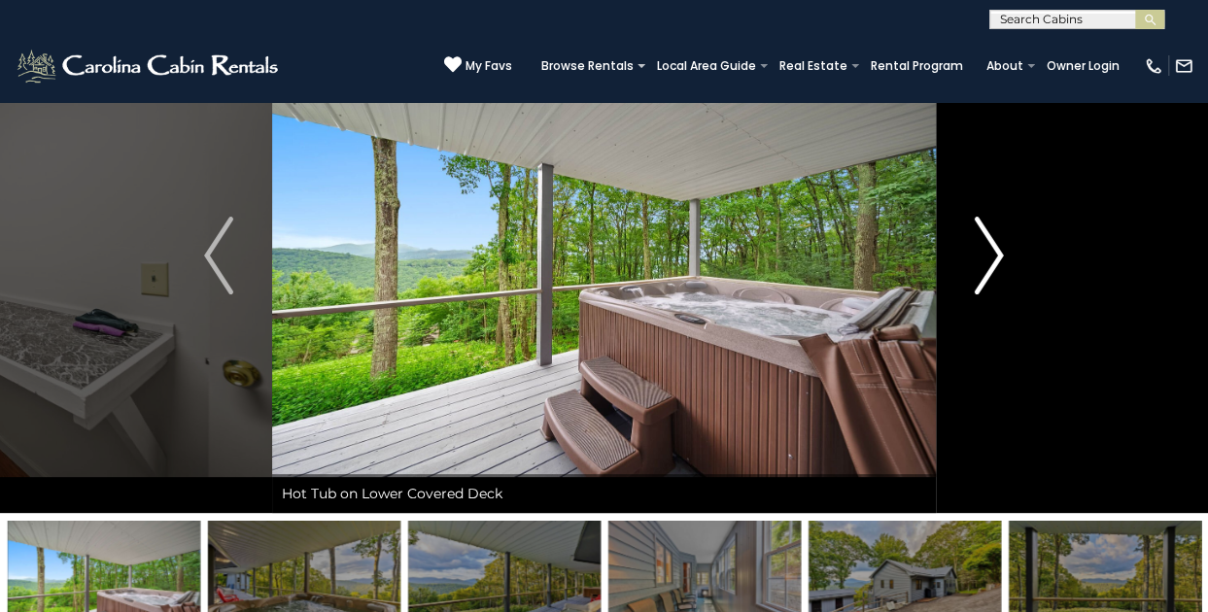
click at [995, 254] on img "Next" at bounding box center [989, 256] width 29 height 78
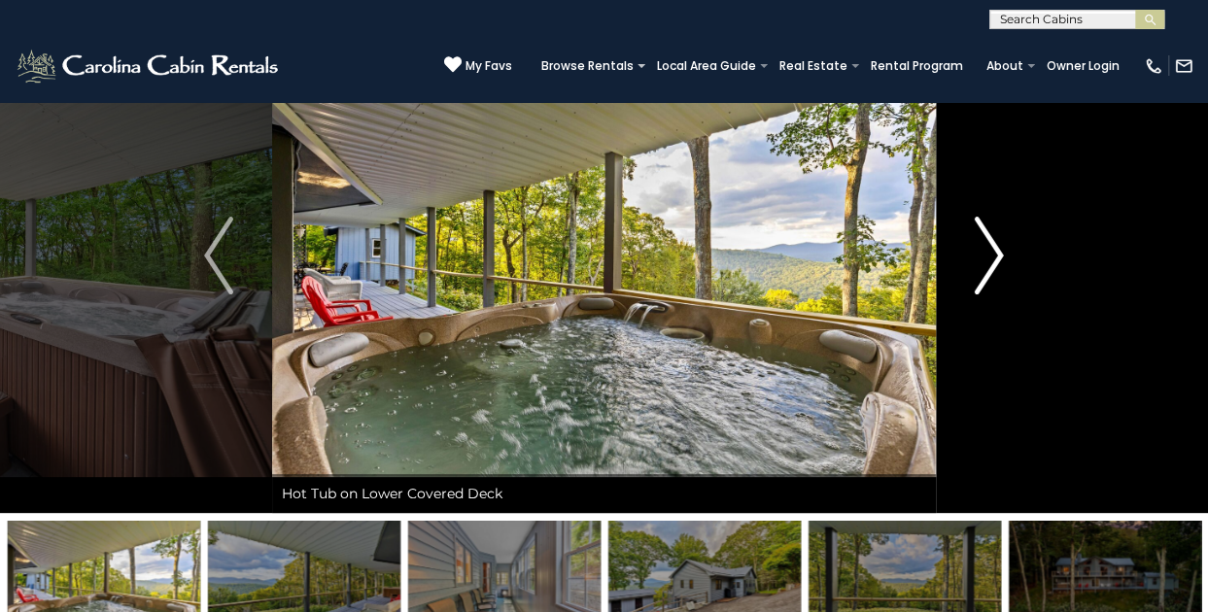
click at [992, 260] on img "Next" at bounding box center [989, 256] width 29 height 78
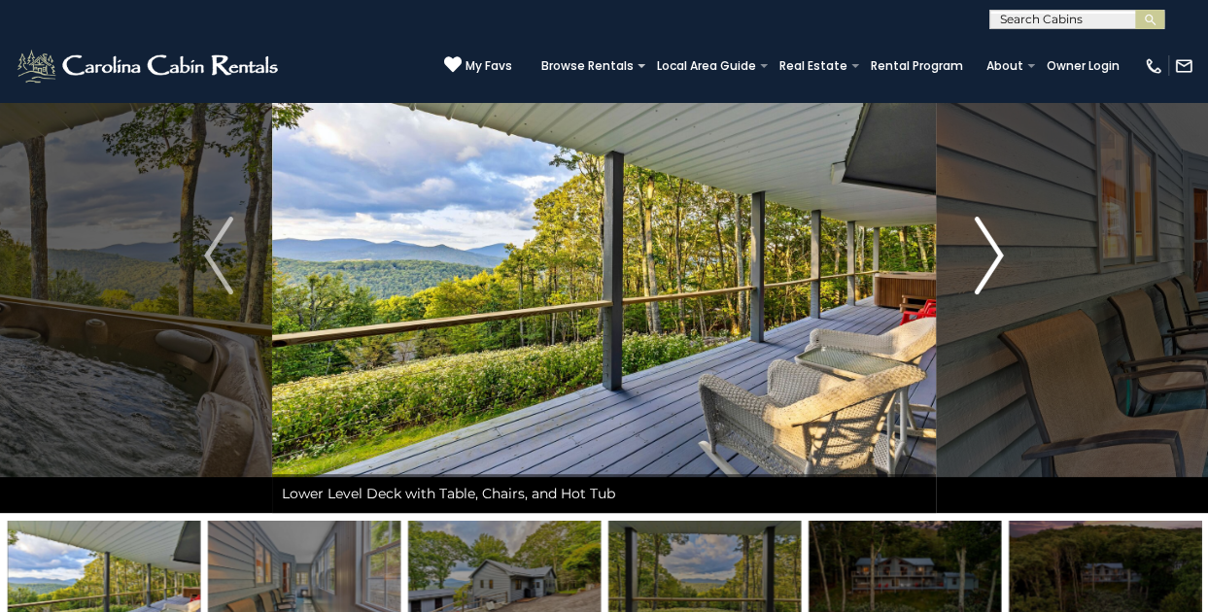
click at [992, 260] on img "Next" at bounding box center [989, 256] width 29 height 78
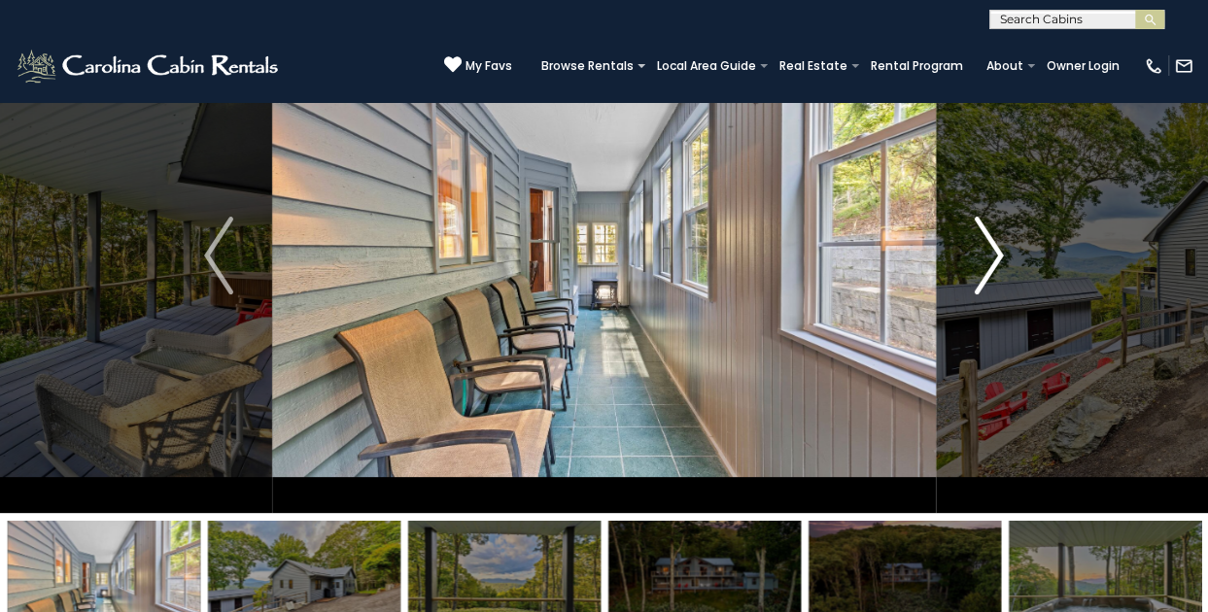
click at [992, 260] on img "Next" at bounding box center [989, 256] width 29 height 78
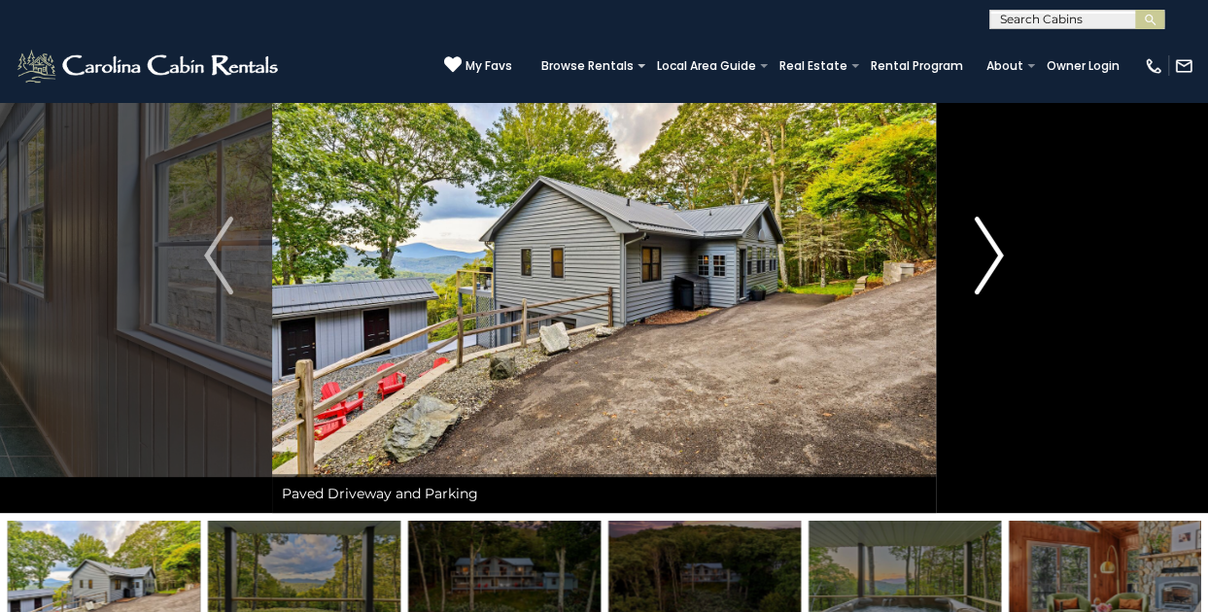
click at [992, 260] on img "Next" at bounding box center [989, 256] width 29 height 78
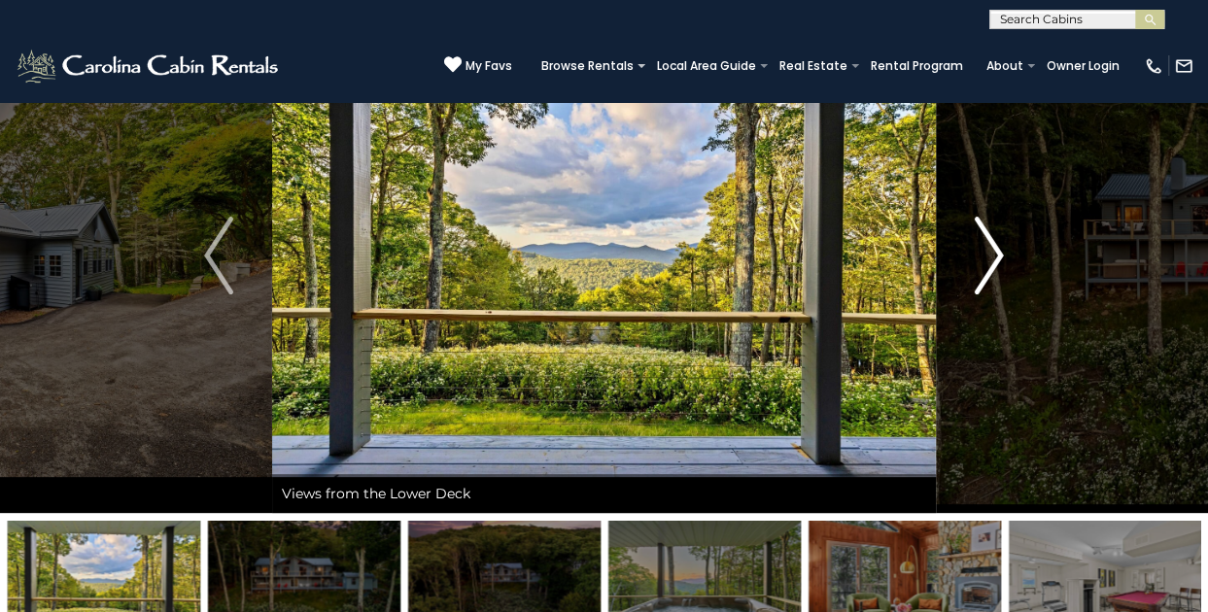
click at [992, 260] on img "Next" at bounding box center [989, 256] width 29 height 78
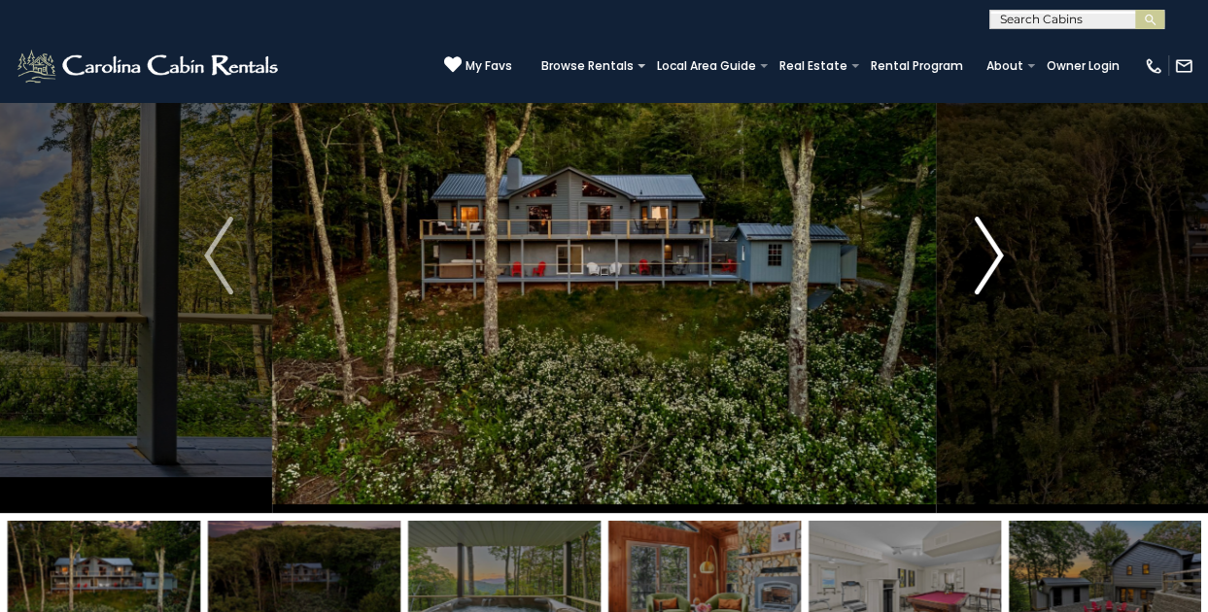
click at [988, 262] on img "Next" at bounding box center [989, 256] width 29 height 78
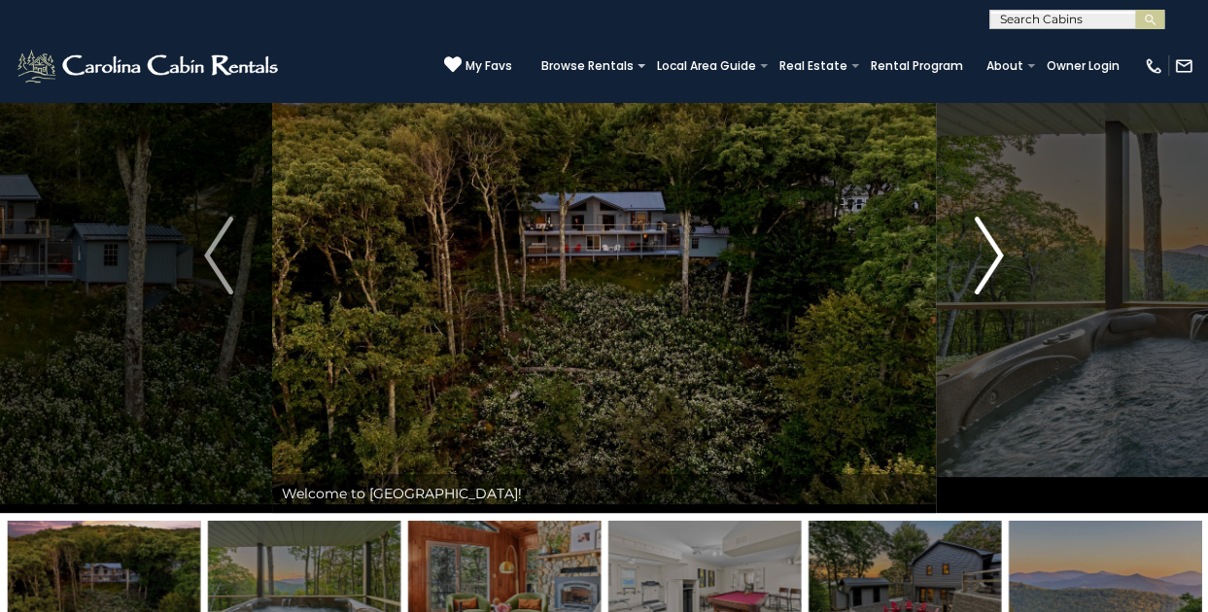
click at [990, 263] on img "Next" at bounding box center [989, 256] width 29 height 78
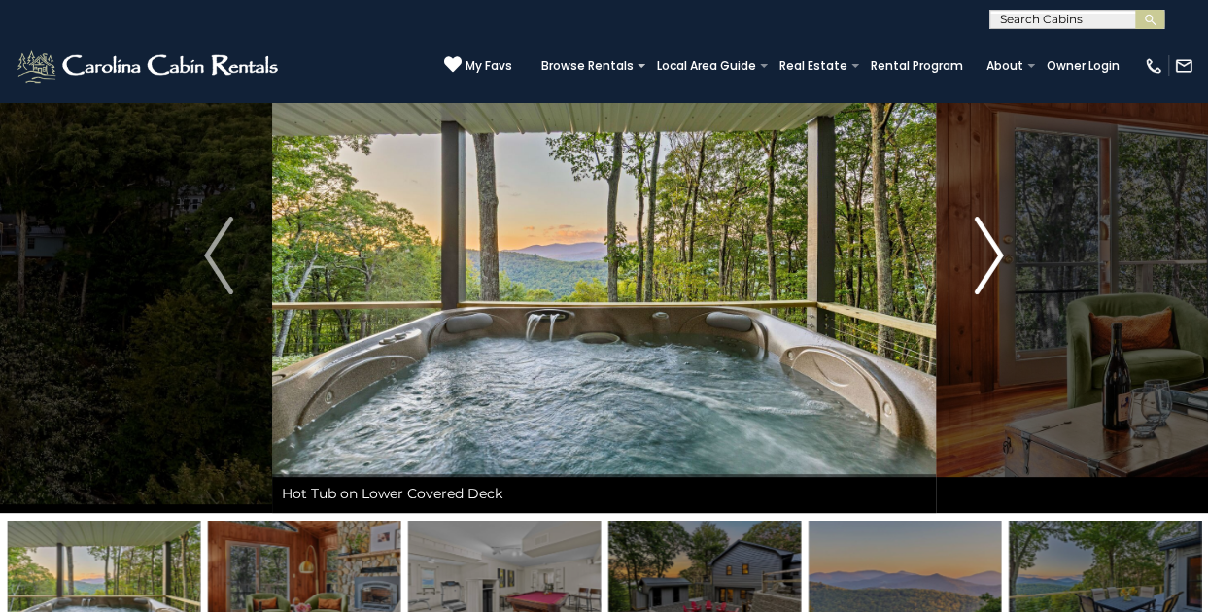
click at [1002, 285] on img "Next" at bounding box center [989, 256] width 29 height 78
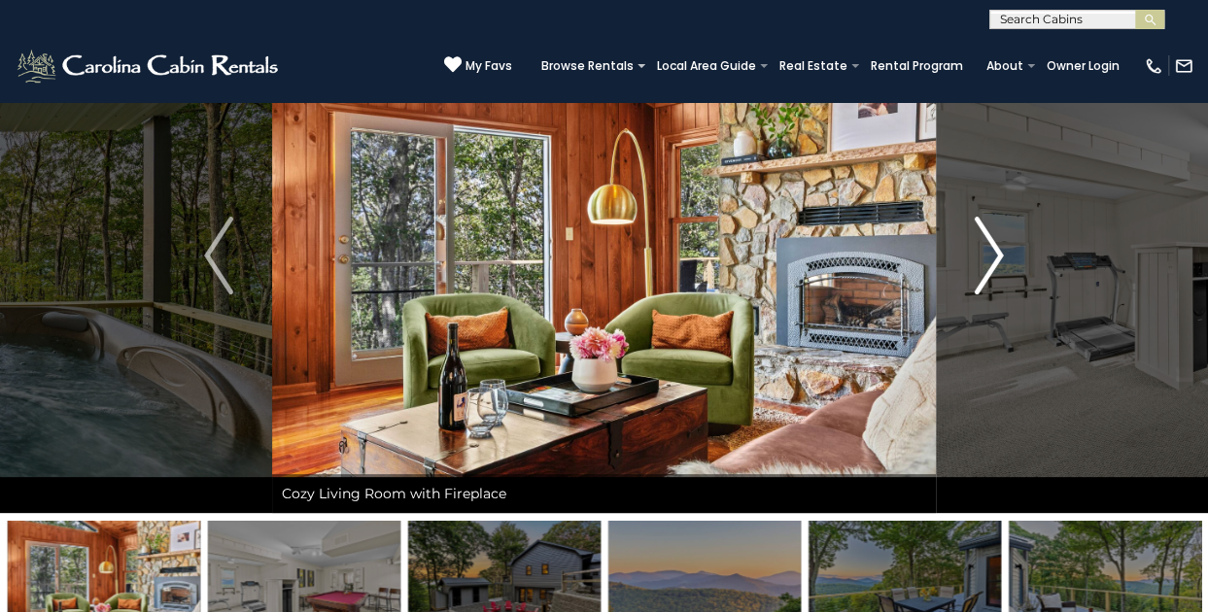
click at [978, 252] on img "Next" at bounding box center [989, 256] width 29 height 78
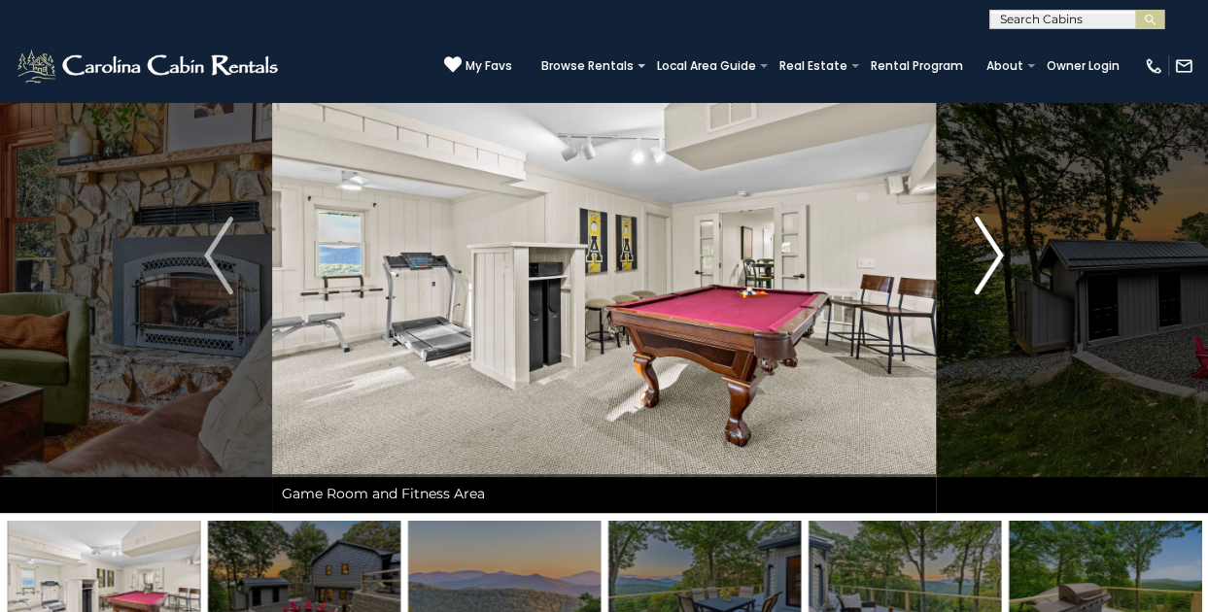
click at [978, 252] on img "Next" at bounding box center [989, 256] width 29 height 78
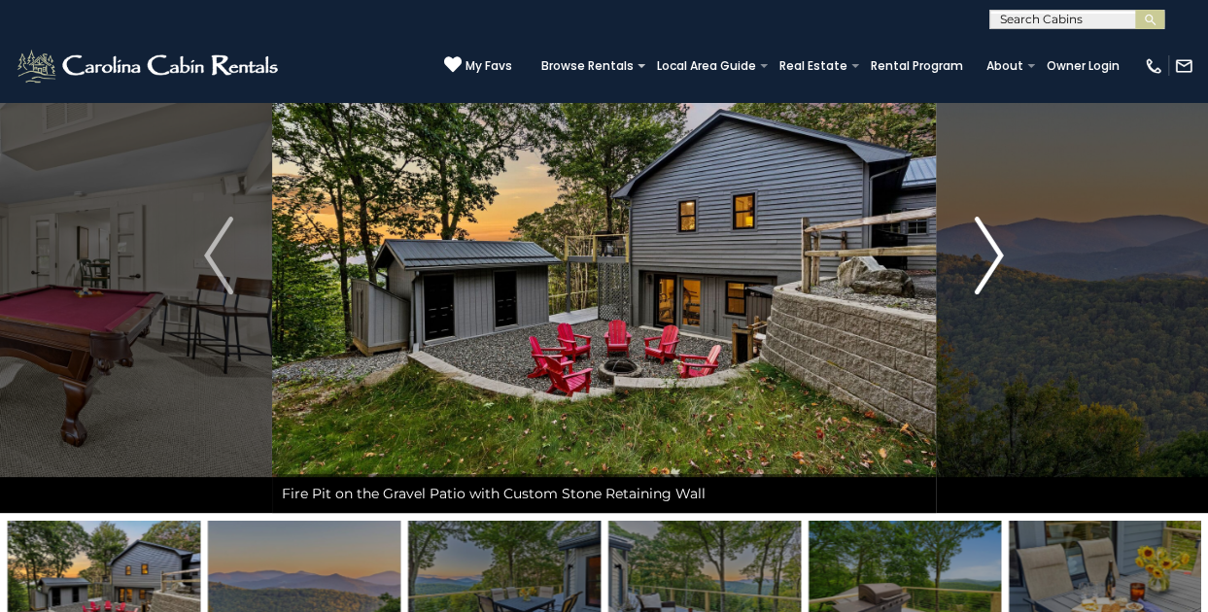
click at [978, 252] on img "Next" at bounding box center [989, 256] width 29 height 78
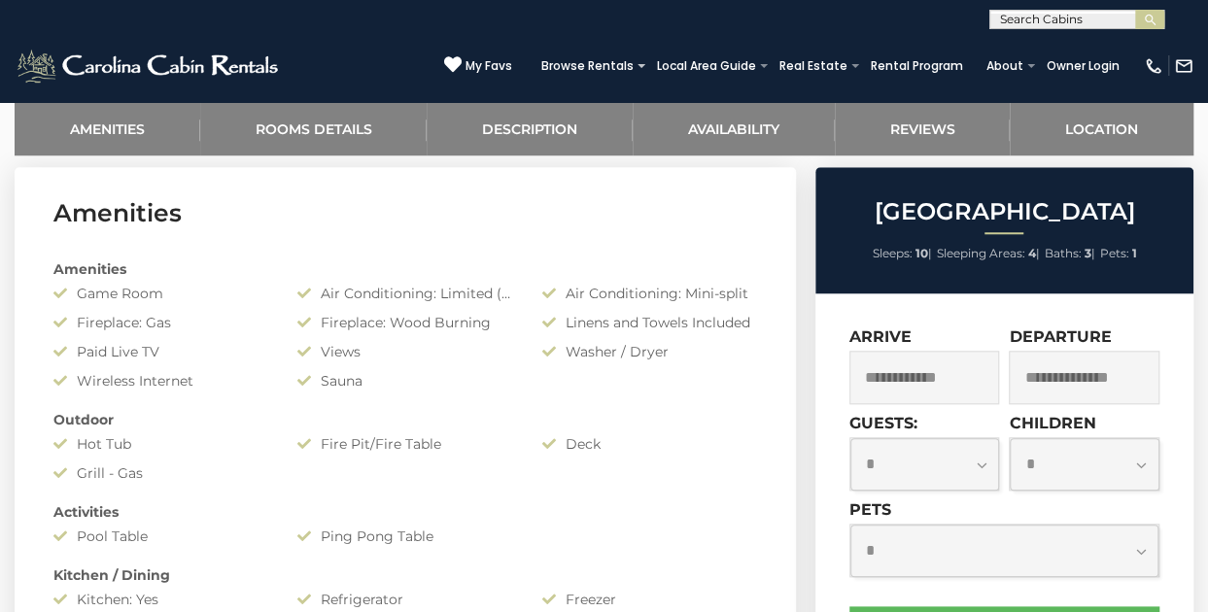
scroll to position [643, 0]
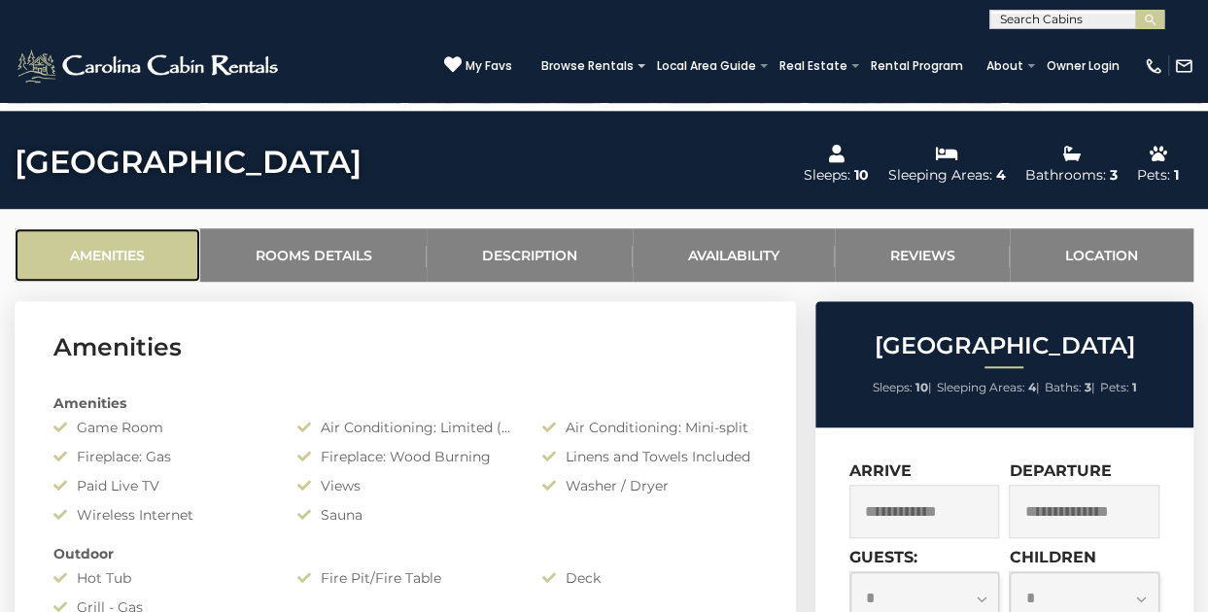
click at [140, 265] on link "Amenities" at bounding box center [108, 254] width 186 height 53
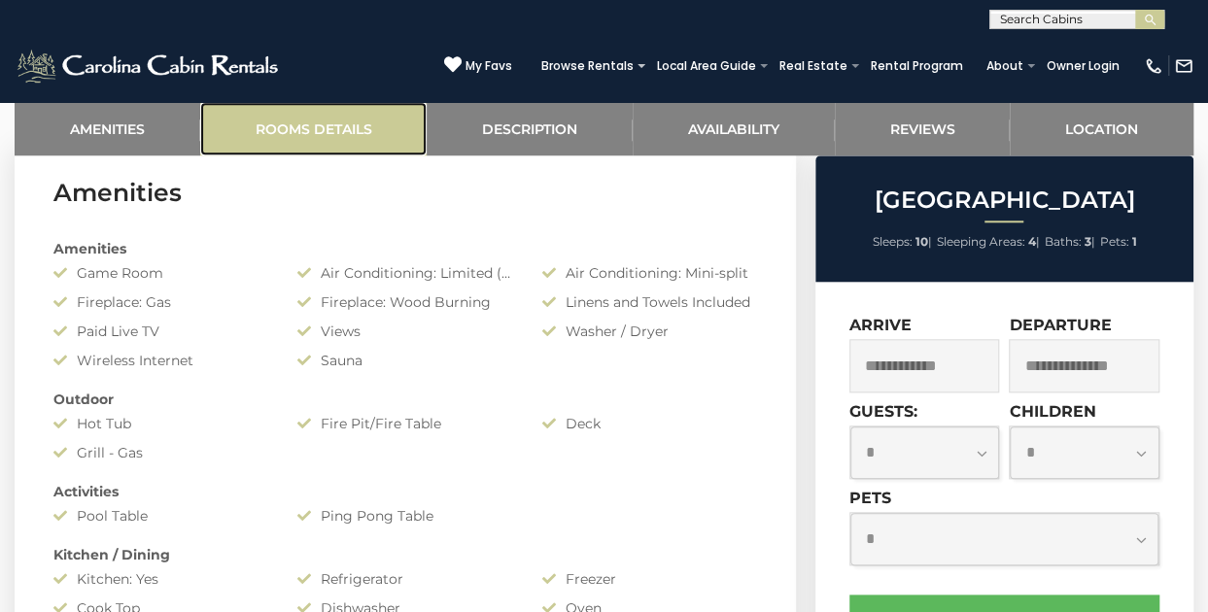
click at [348, 122] on link "Rooms Details" at bounding box center [313, 128] width 227 height 53
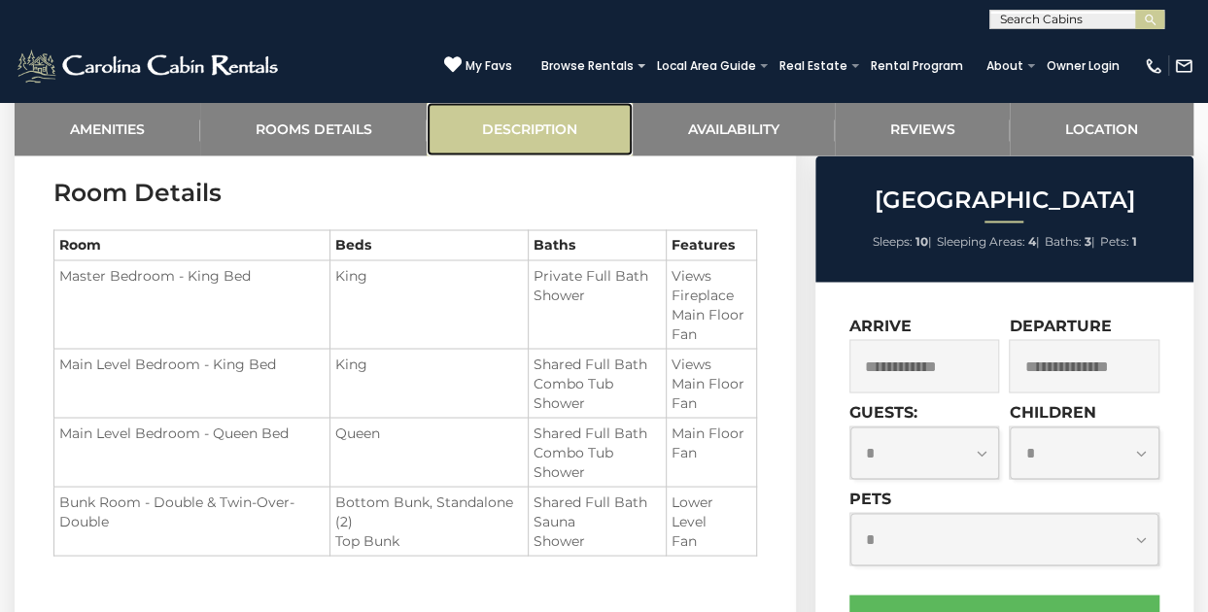
click at [533, 118] on link "Description" at bounding box center [530, 128] width 206 height 53
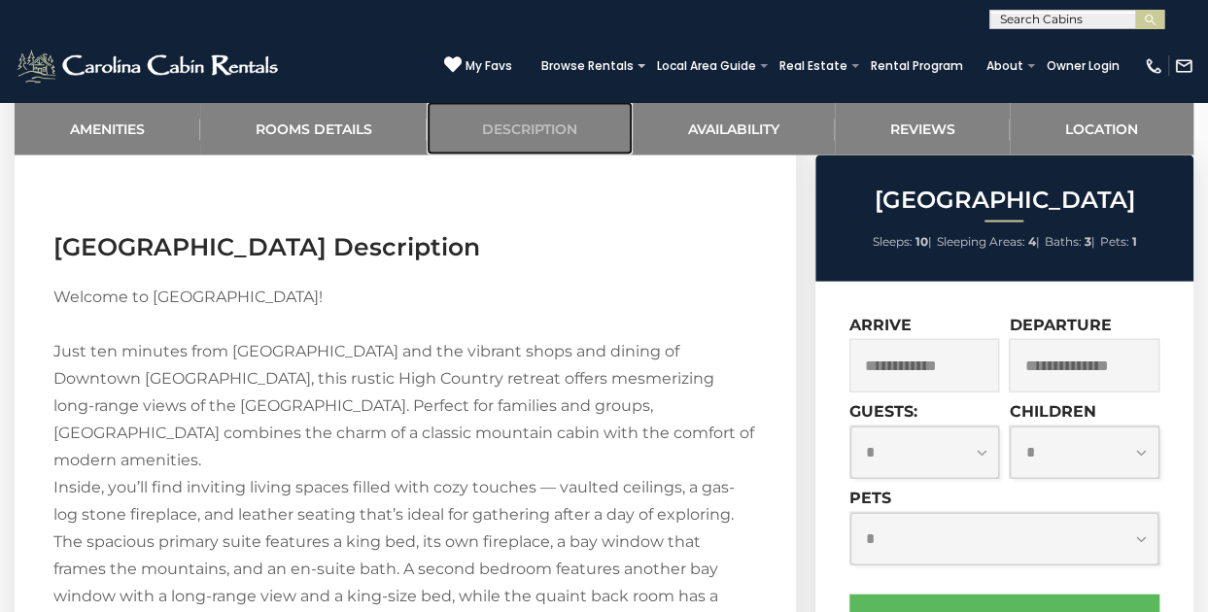
scroll to position [2002, 0]
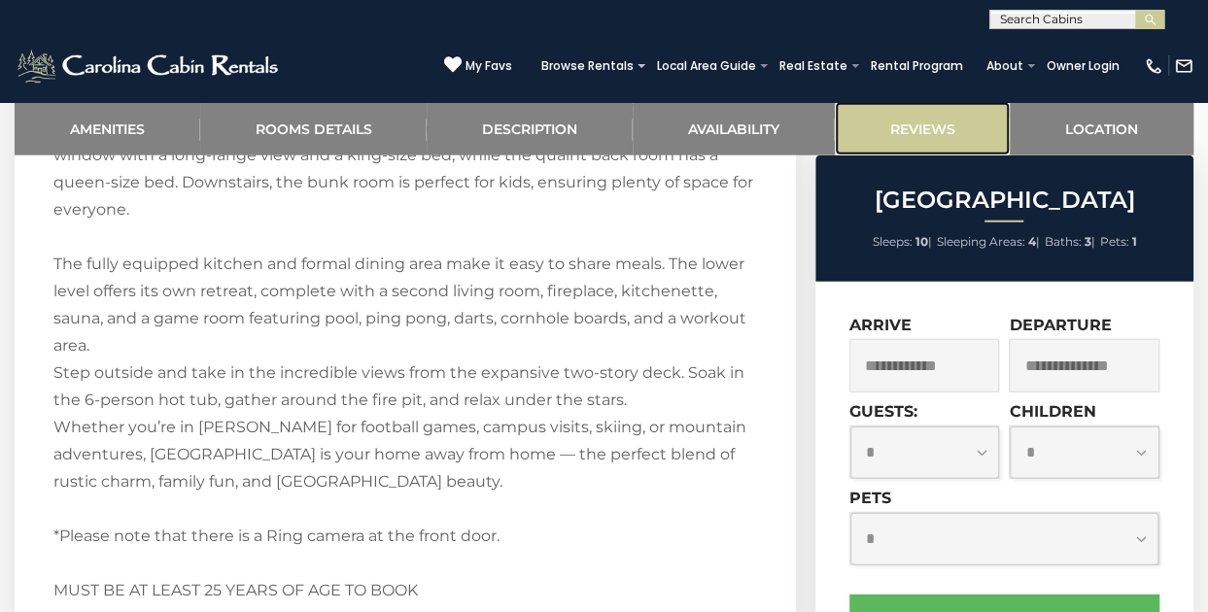
click at [972, 136] on link "Reviews" at bounding box center [923, 128] width 176 height 53
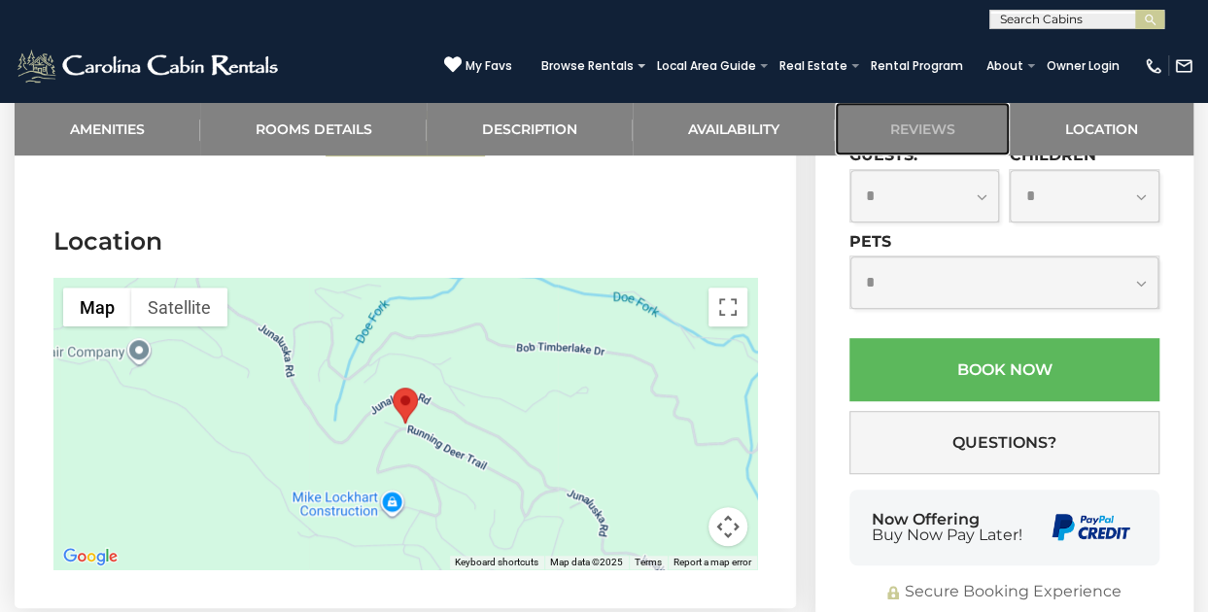
scroll to position [4054, 0]
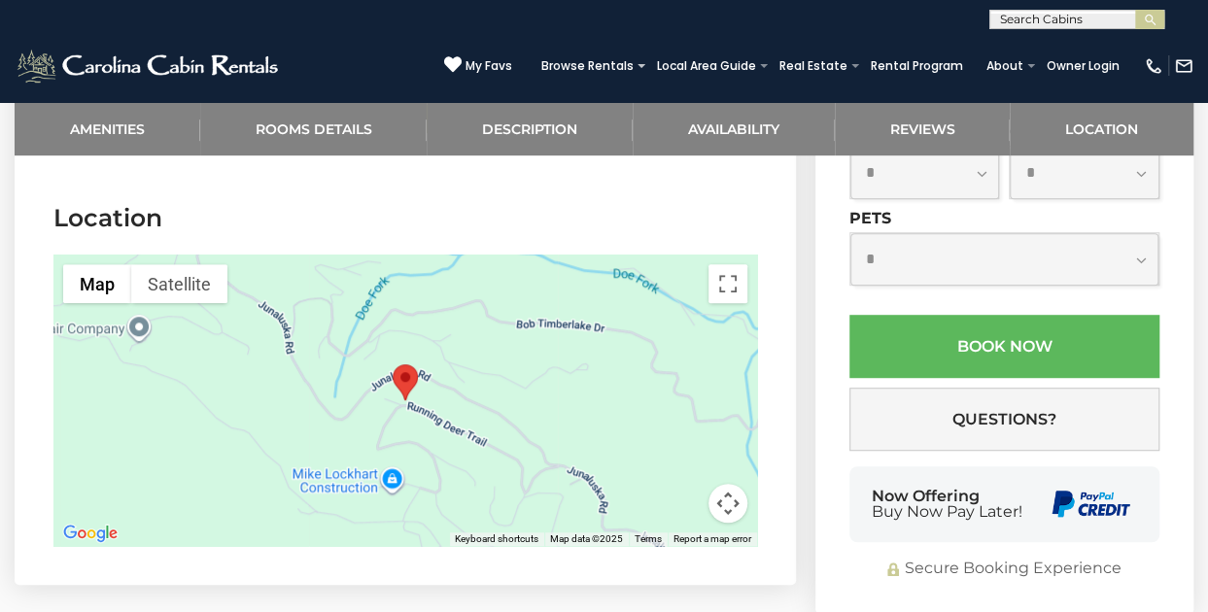
click at [545, 464] on div at bounding box center [405, 401] width 704 height 292
click at [87, 264] on button "Map" at bounding box center [97, 283] width 68 height 39
click at [89, 311] on label "Terrain" at bounding box center [114, 321] width 54 height 20
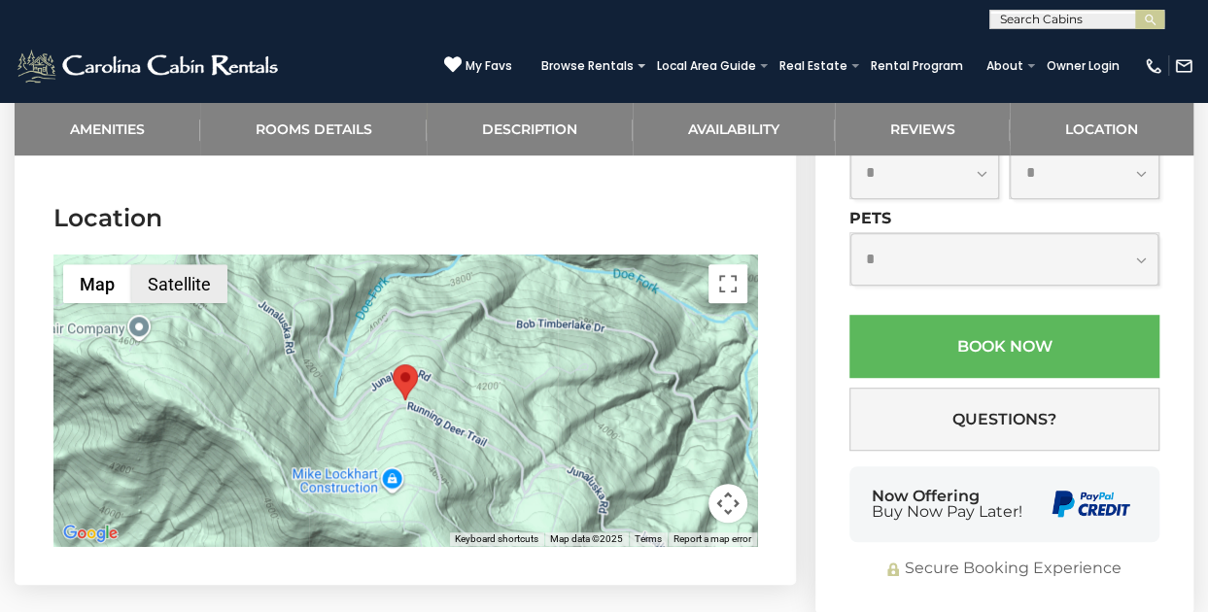
click at [181, 265] on button "Satellite" at bounding box center [179, 283] width 96 height 39
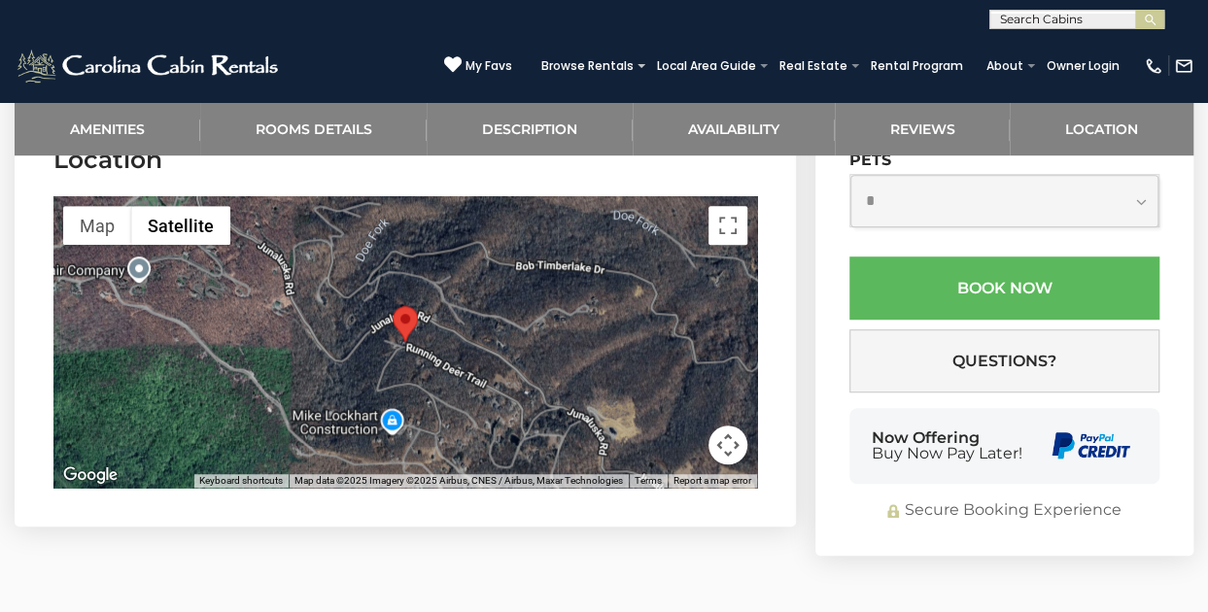
scroll to position [4151, 0]
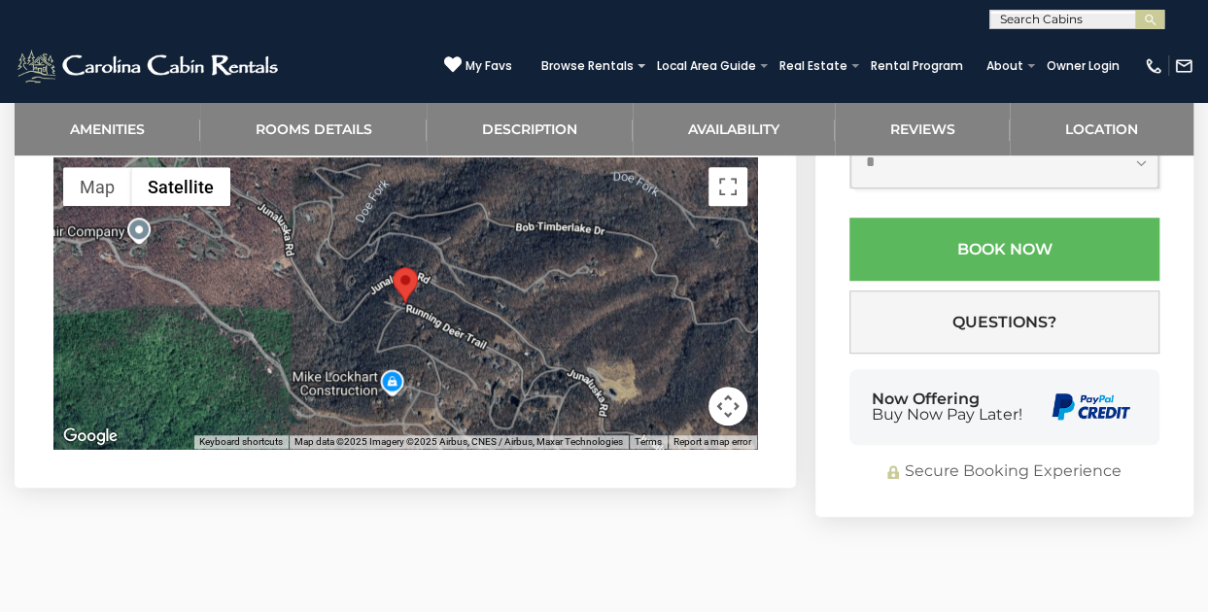
click at [245, 299] on div at bounding box center [405, 303] width 704 height 292
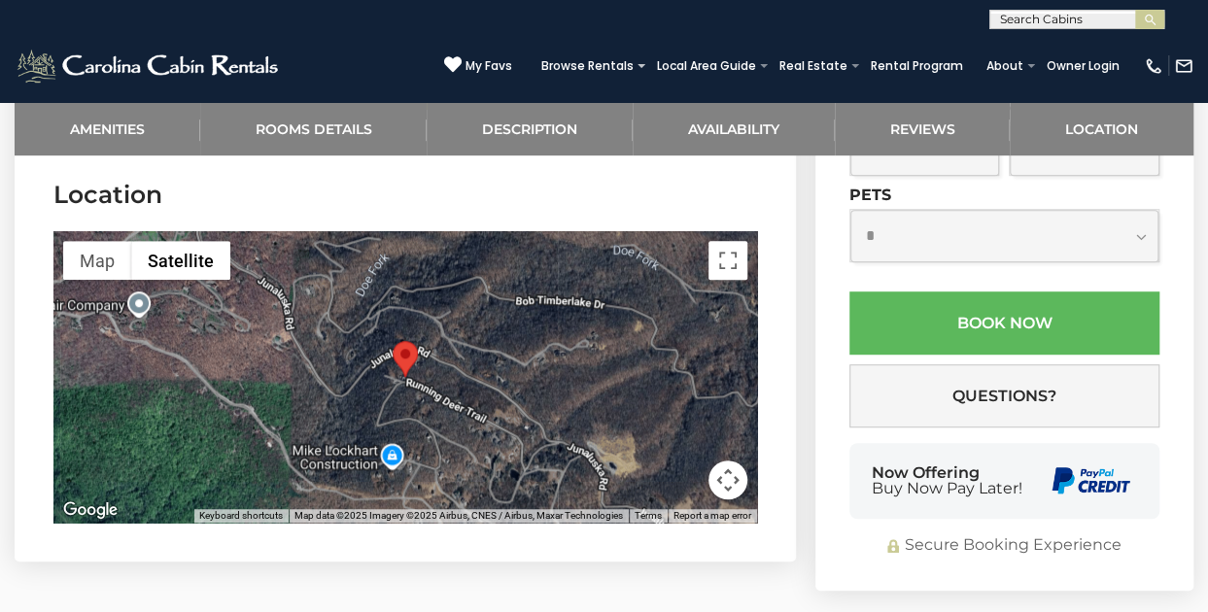
scroll to position [4054, 0]
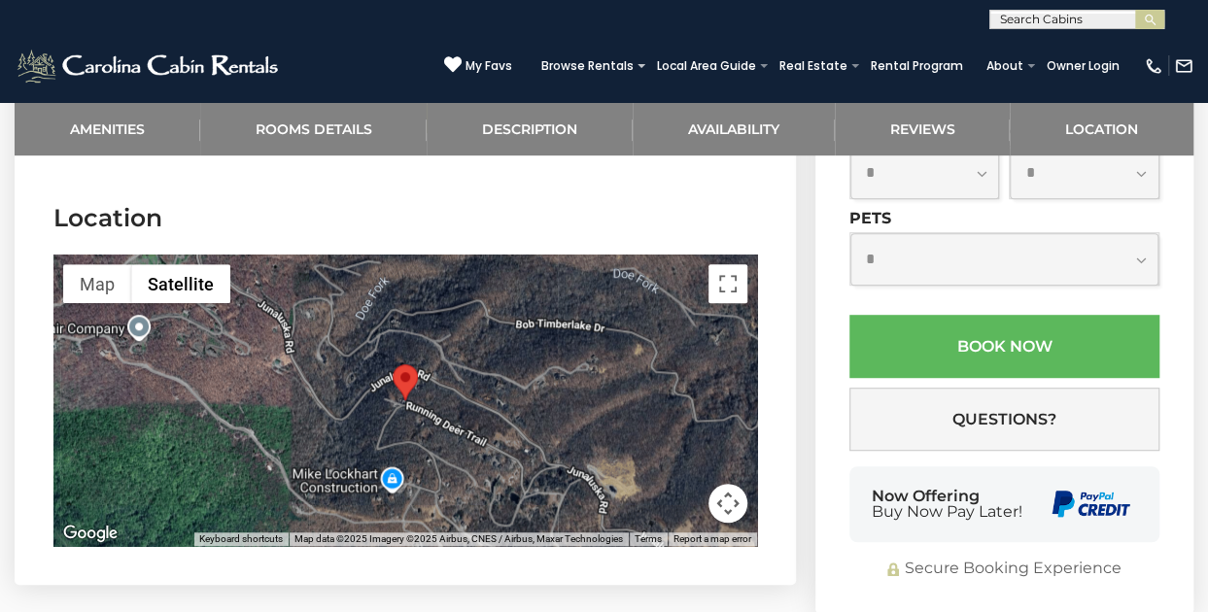
click at [736, 484] on button "Map camera controls" at bounding box center [728, 503] width 39 height 39
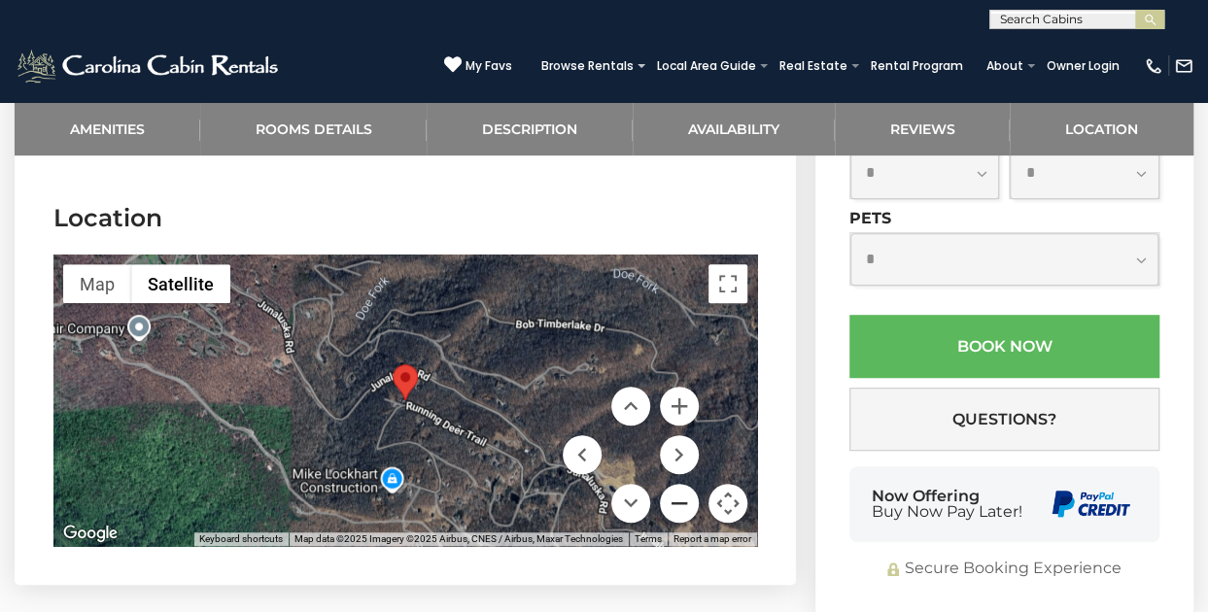
click at [672, 484] on button "Zoom out" at bounding box center [679, 503] width 39 height 39
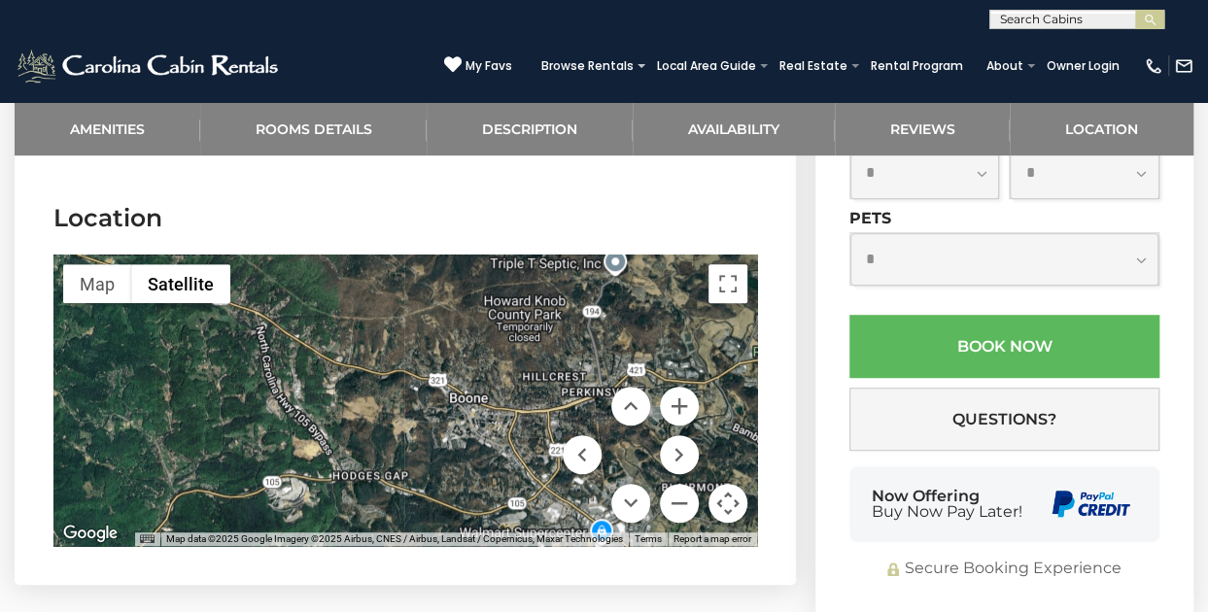
drag, startPoint x: 464, startPoint y: 434, endPoint x: 425, endPoint y: 284, distance: 154.7
click at [425, 284] on div at bounding box center [405, 401] width 704 height 292
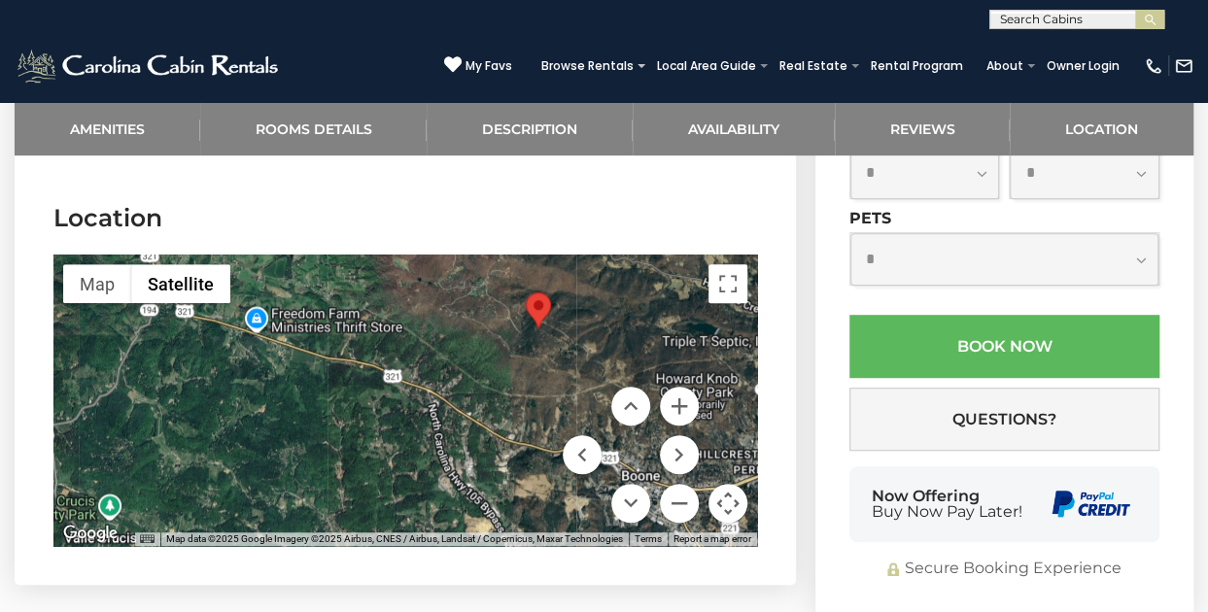
drag, startPoint x: 405, startPoint y: 430, endPoint x: 565, endPoint y: 524, distance: 185.2
click at [565, 524] on section "Location ← Move left → Move right ↑ Move up ↓ Move down + Zoom in - Zoom out Ho…" at bounding box center [406, 378] width 782 height 413
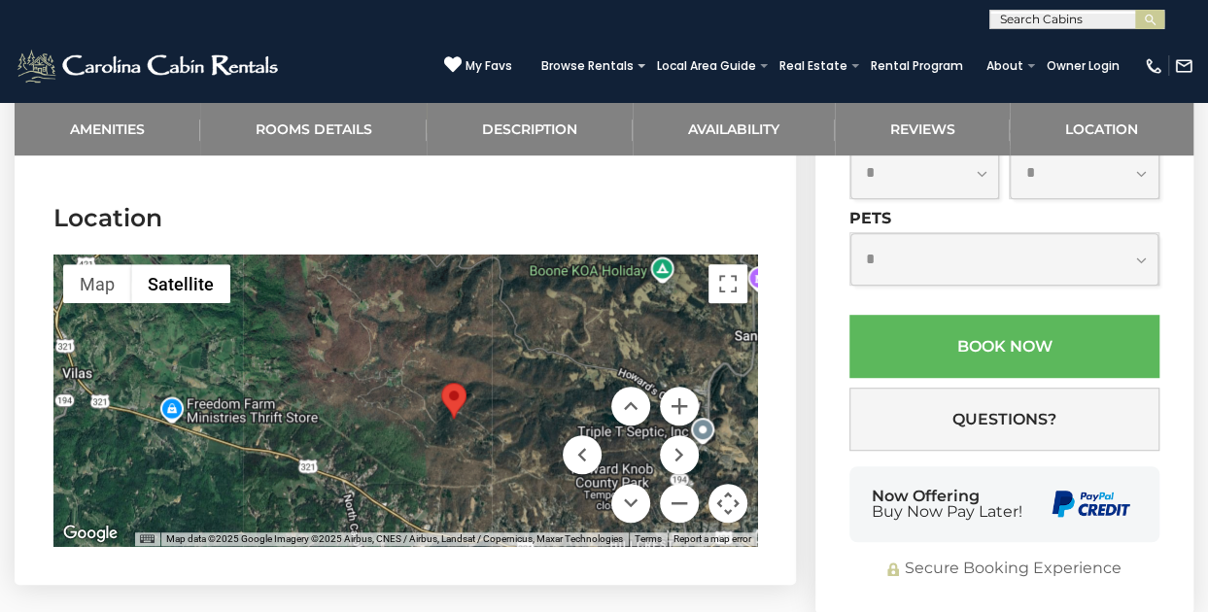
drag, startPoint x: 523, startPoint y: 341, endPoint x: 451, endPoint y: 412, distance: 101.1
click at [451, 412] on div at bounding box center [405, 401] width 704 height 292
click at [683, 387] on button "Zoom in" at bounding box center [679, 406] width 39 height 39
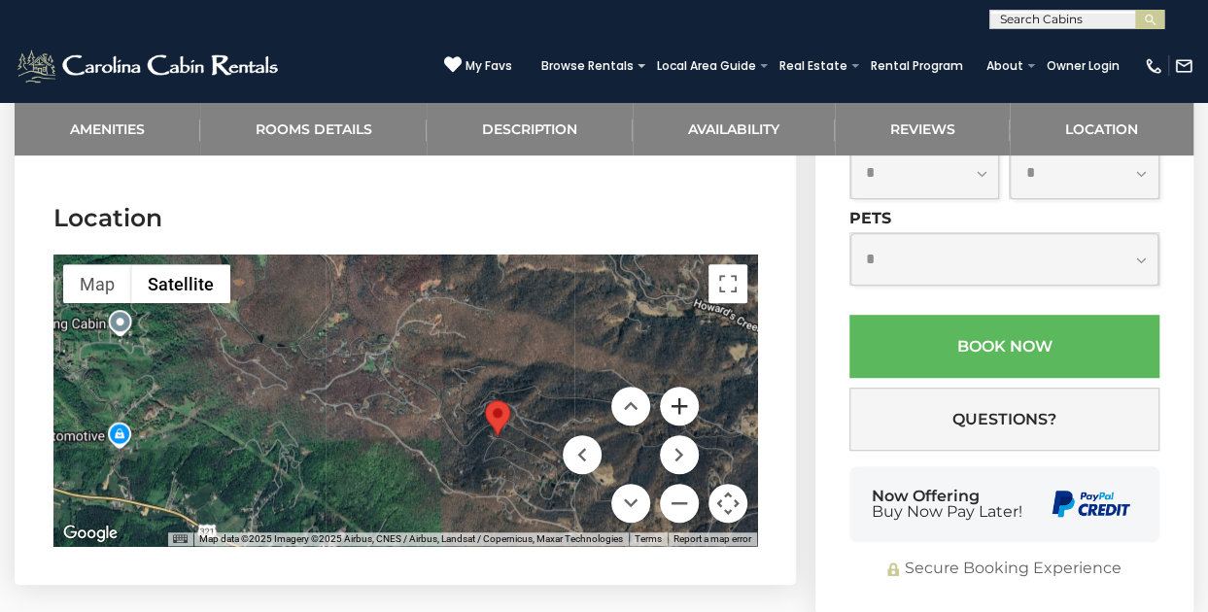
click at [683, 387] on button "Zoom in" at bounding box center [679, 406] width 39 height 39
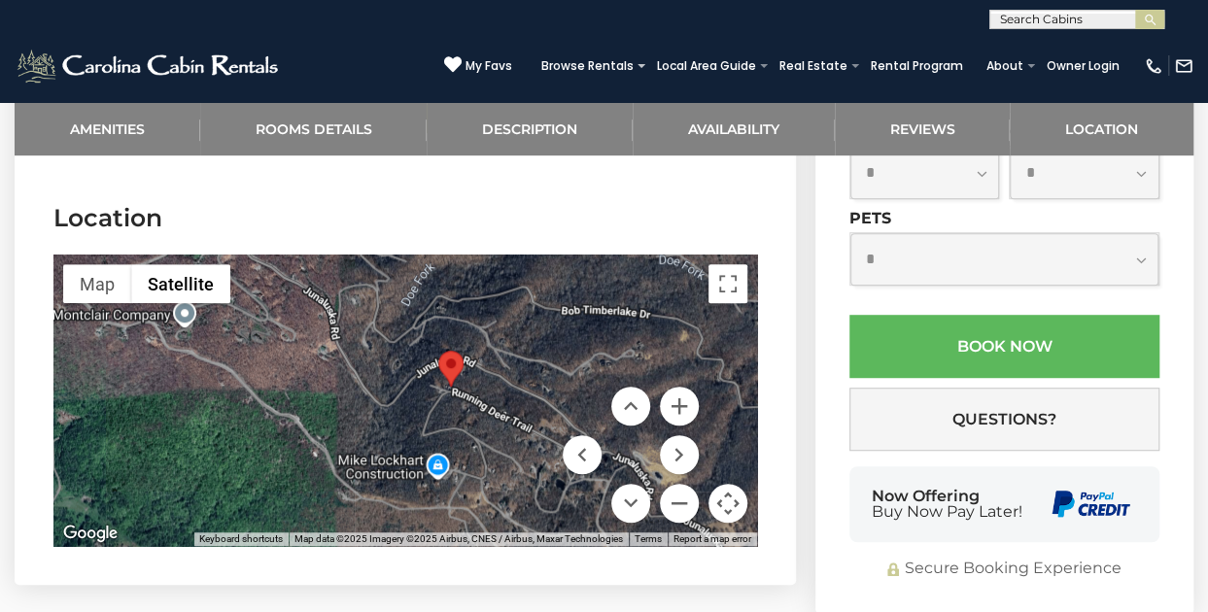
drag, startPoint x: 468, startPoint y: 450, endPoint x: 327, endPoint y: 365, distance: 164.9
click at [327, 365] on div at bounding box center [405, 401] width 704 height 292
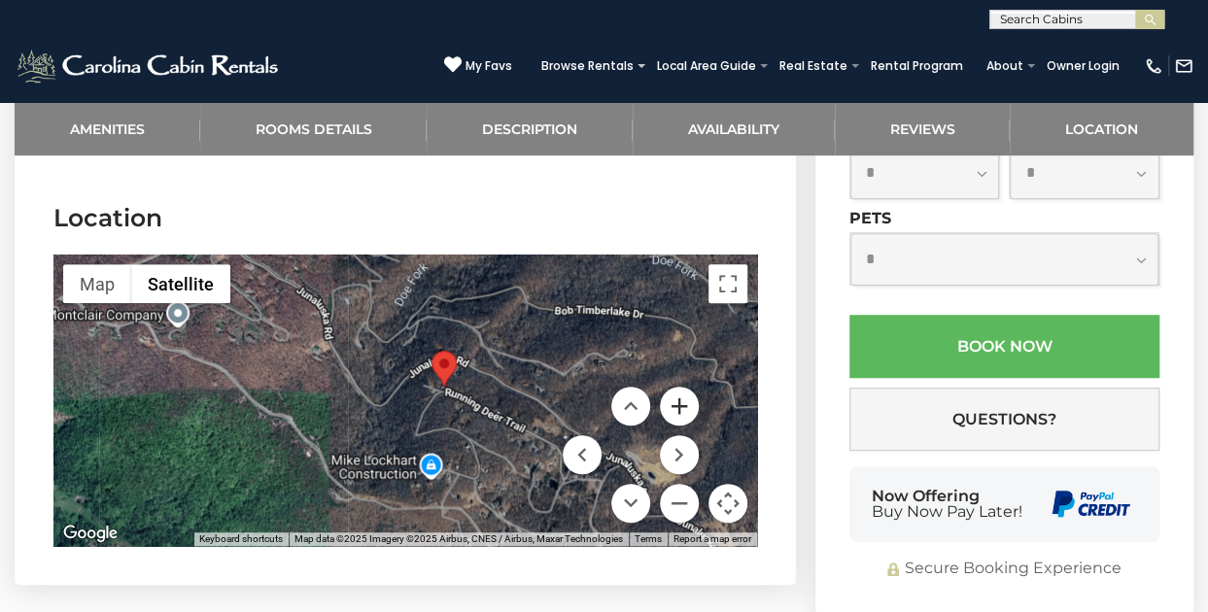
click at [681, 387] on button "Zoom in" at bounding box center [679, 406] width 39 height 39
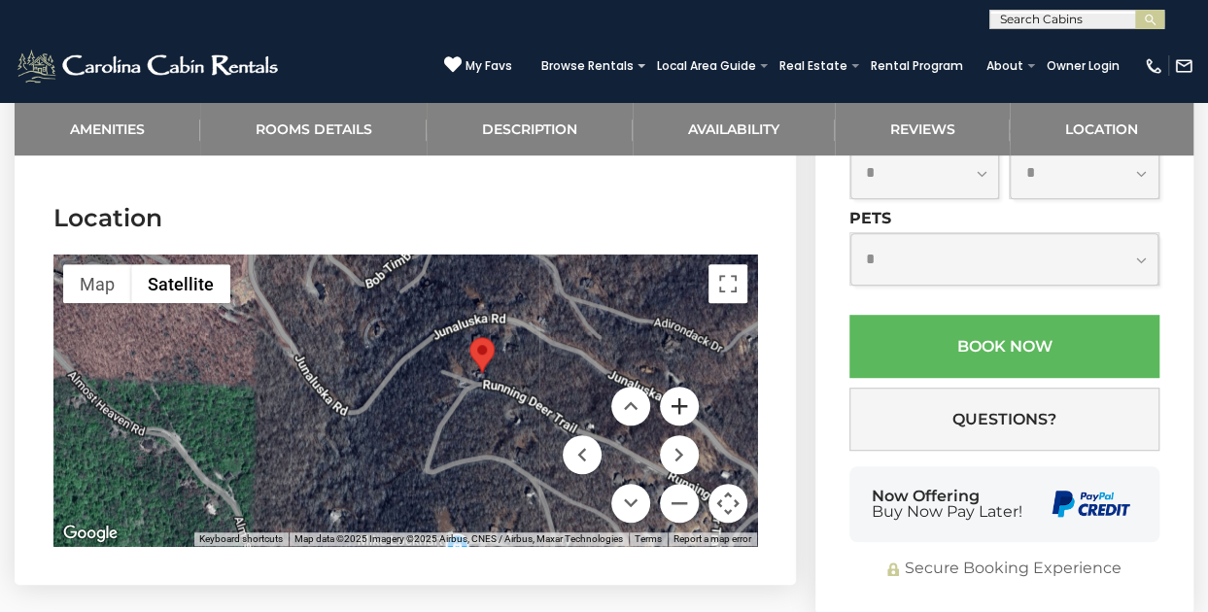
click at [681, 387] on button "Zoom in" at bounding box center [679, 406] width 39 height 39
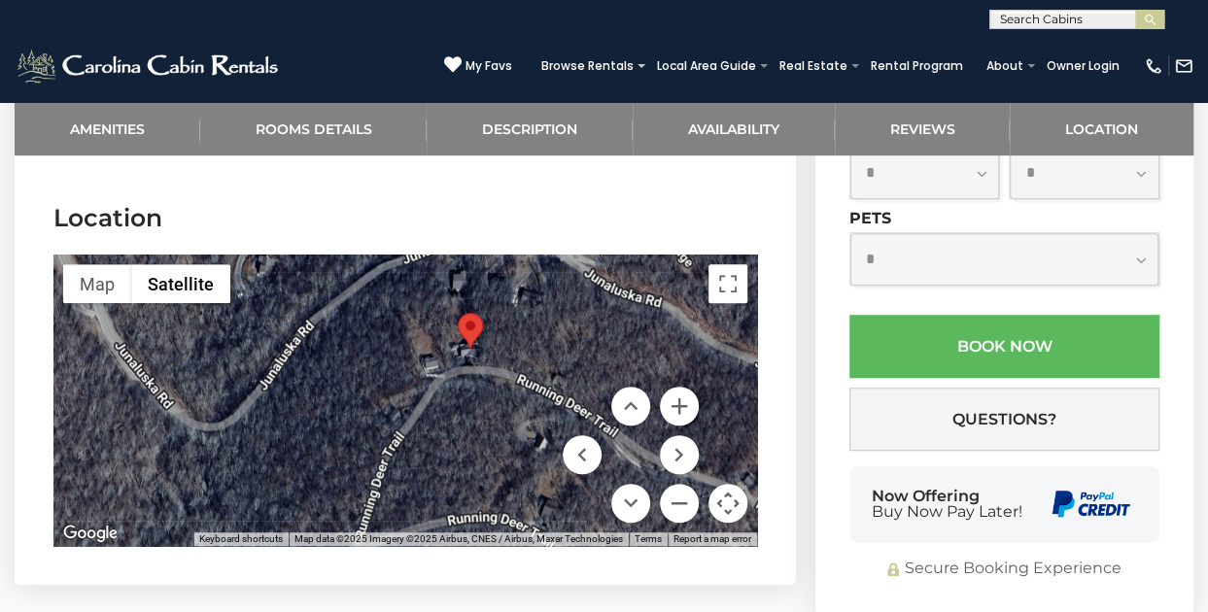
drag, startPoint x: 556, startPoint y: 359, endPoint x: 457, endPoint y: 362, distance: 99.2
click at [457, 362] on div at bounding box center [405, 401] width 704 height 292
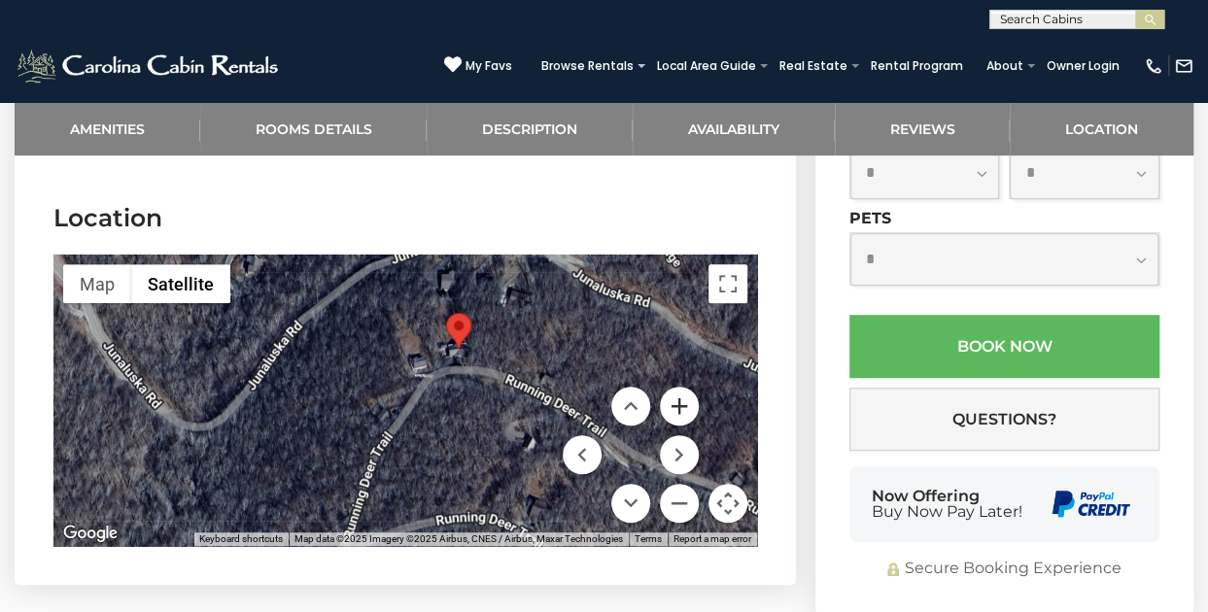
click at [688, 387] on button "Zoom in" at bounding box center [679, 406] width 39 height 39
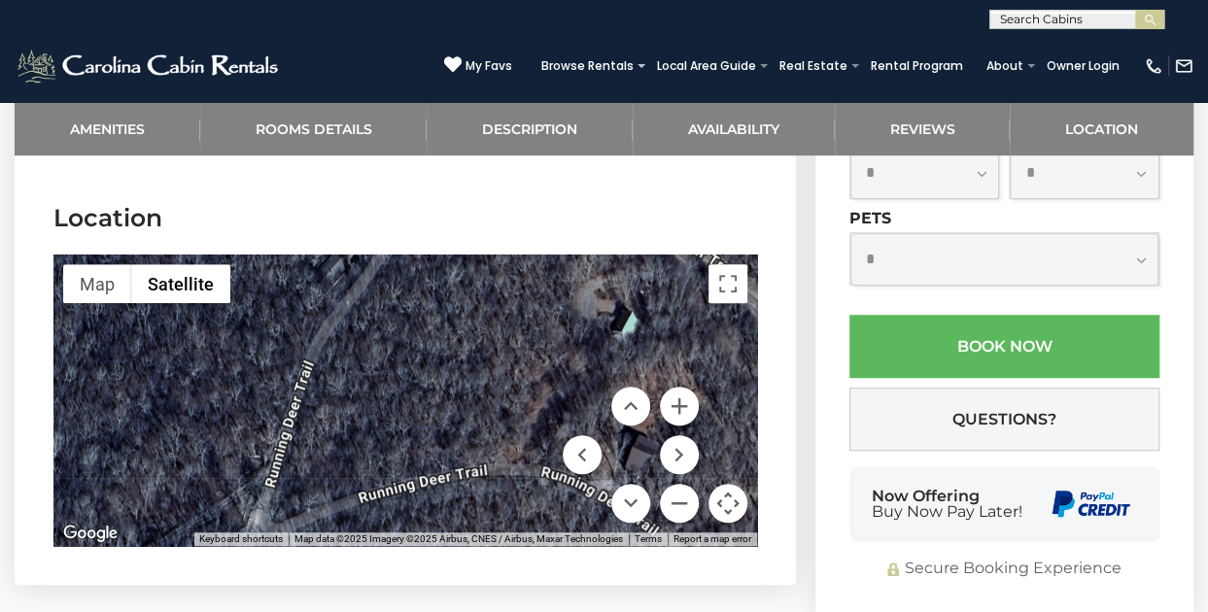
drag, startPoint x: 493, startPoint y: 410, endPoint x: 468, endPoint y: 232, distance: 179.7
click at [468, 255] on div at bounding box center [405, 401] width 704 height 292
